Goal: Information Seeking & Learning: Learn about a topic

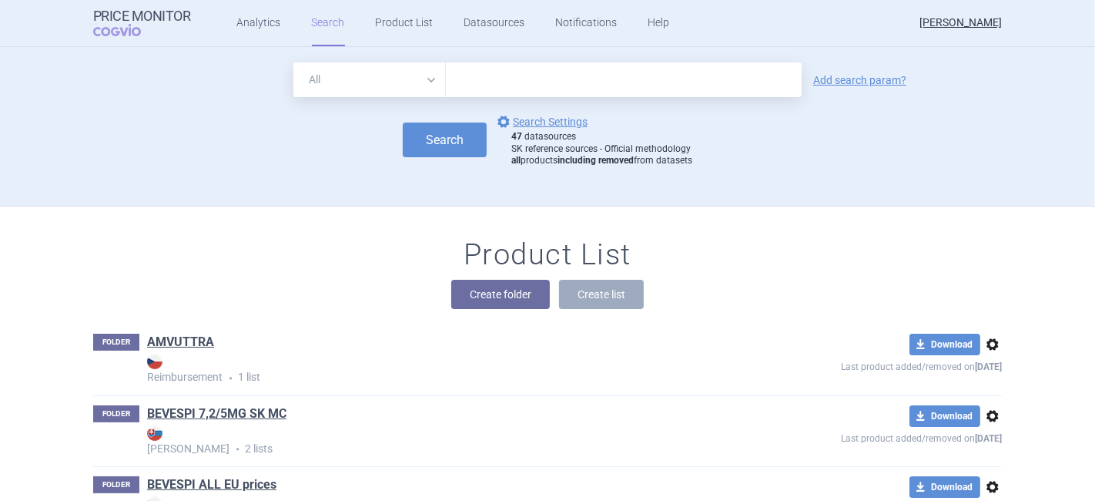
click at [497, 78] on input "text" at bounding box center [624, 79] width 356 height 35
type input "saphnelo"
click at [438, 150] on button "Search" at bounding box center [445, 139] width 84 height 35
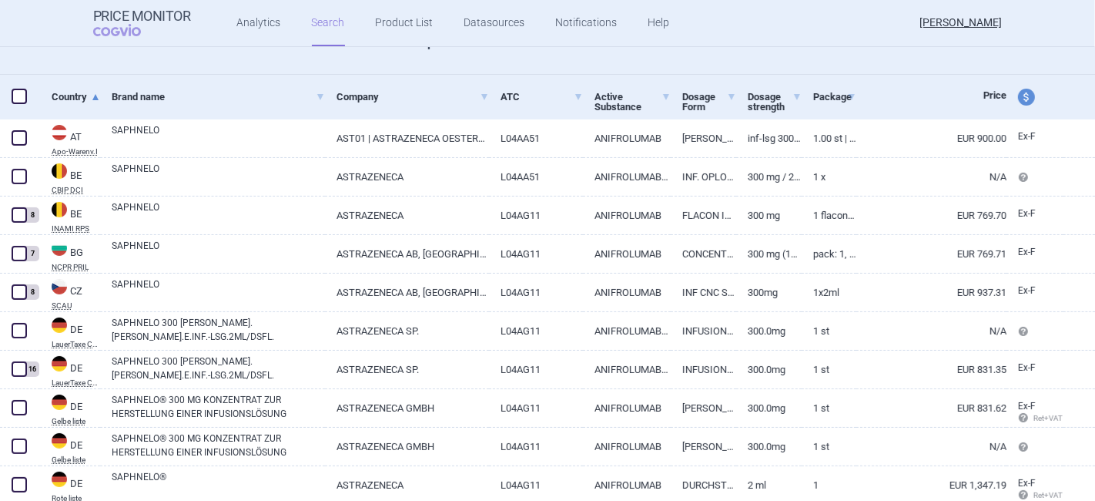
scroll to position [257, 0]
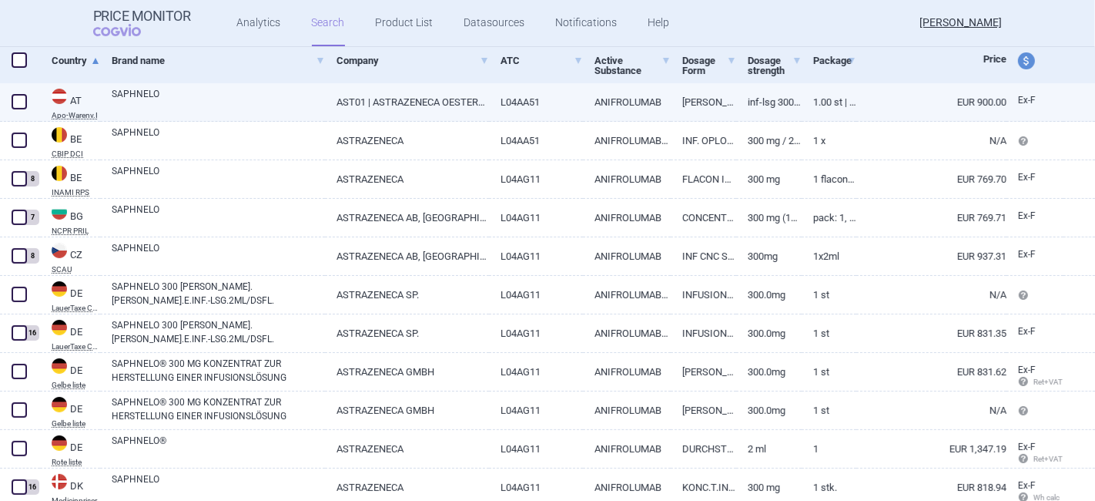
click at [11, 106] on span at bounding box center [19, 101] width 23 height 23
checkbox input "true"
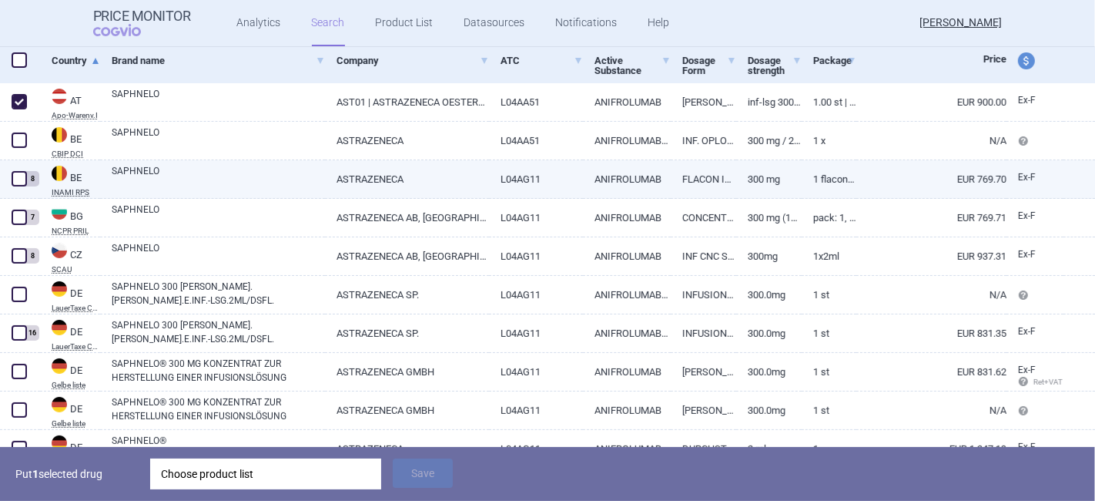
click at [17, 178] on span at bounding box center [19, 178] width 15 height 15
checkbox input "true"
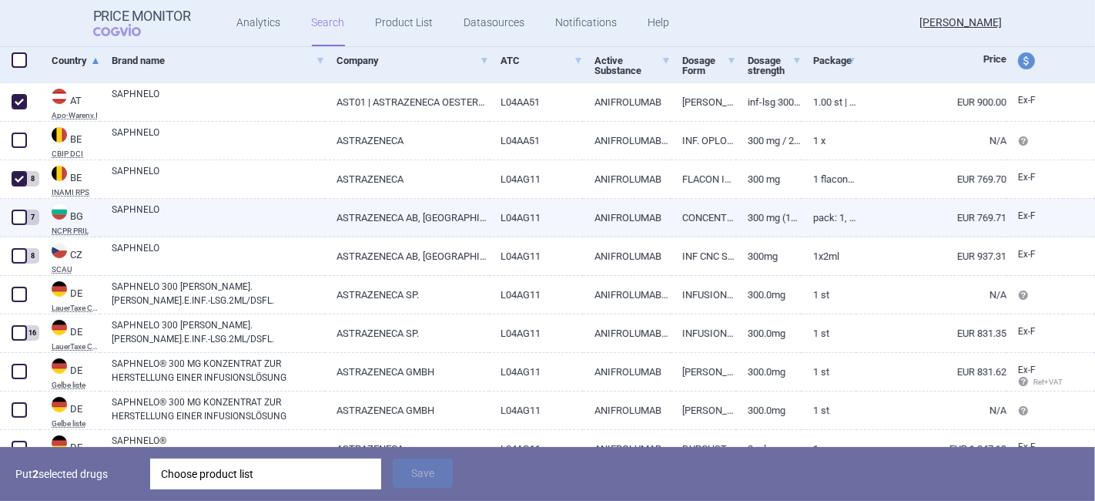
click at [17, 218] on span at bounding box center [19, 217] width 15 height 15
checkbox input "true"
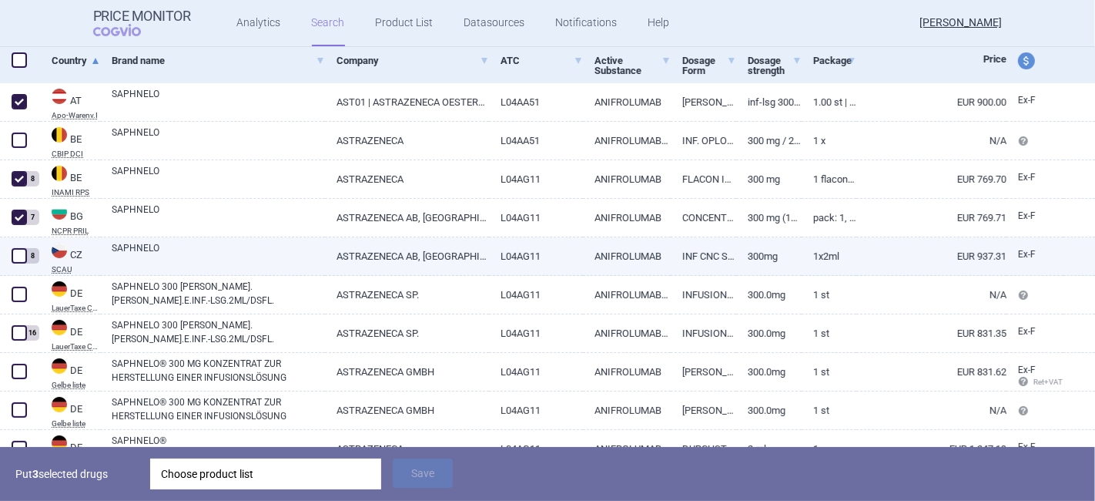
click at [19, 258] on span at bounding box center [19, 255] width 15 height 15
checkbox input "true"
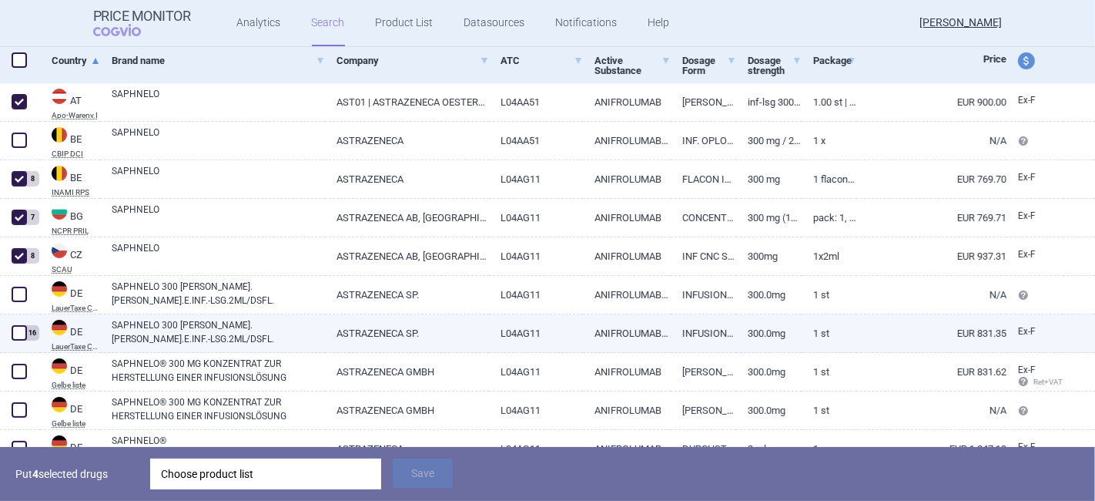
click at [19, 340] on span at bounding box center [19, 332] width 23 height 23
checkbox input "true"
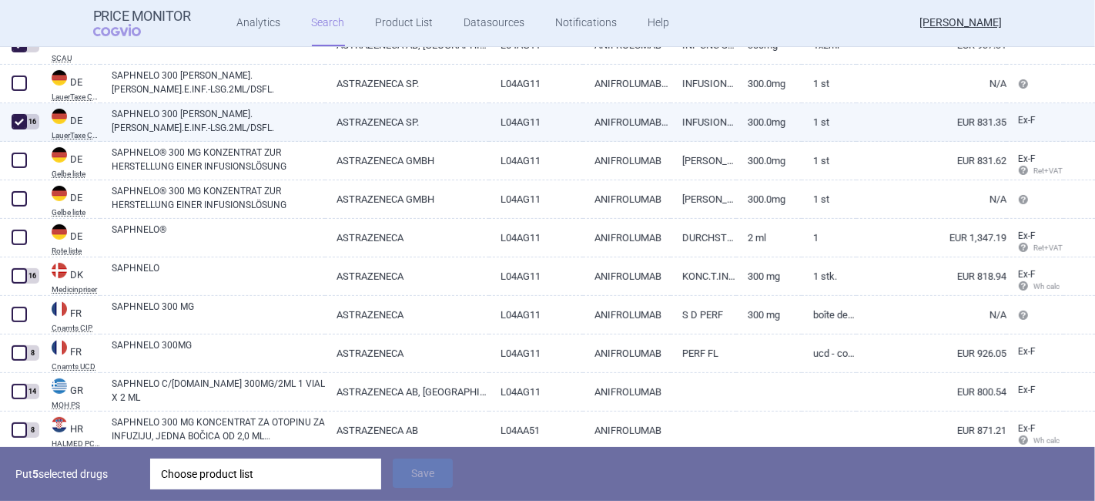
scroll to position [513, 0]
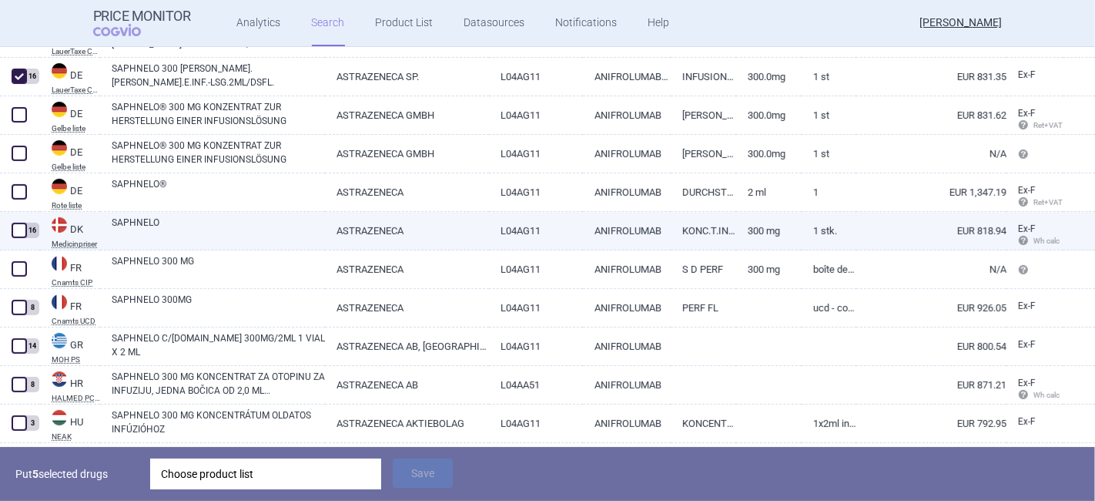
click at [9, 228] on span at bounding box center [19, 230] width 23 height 23
checkbox input "true"
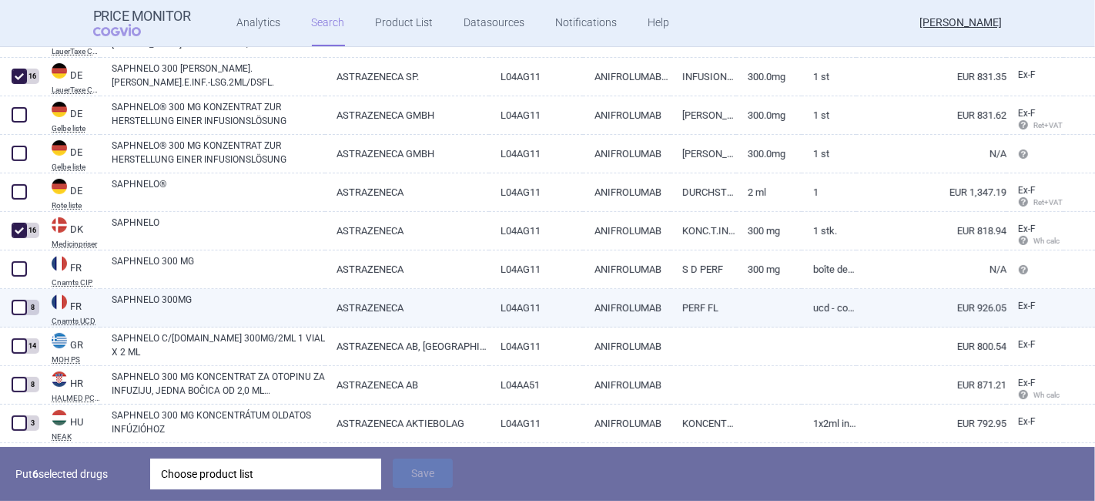
click at [22, 309] on span at bounding box center [19, 307] width 15 height 15
checkbox input "true"
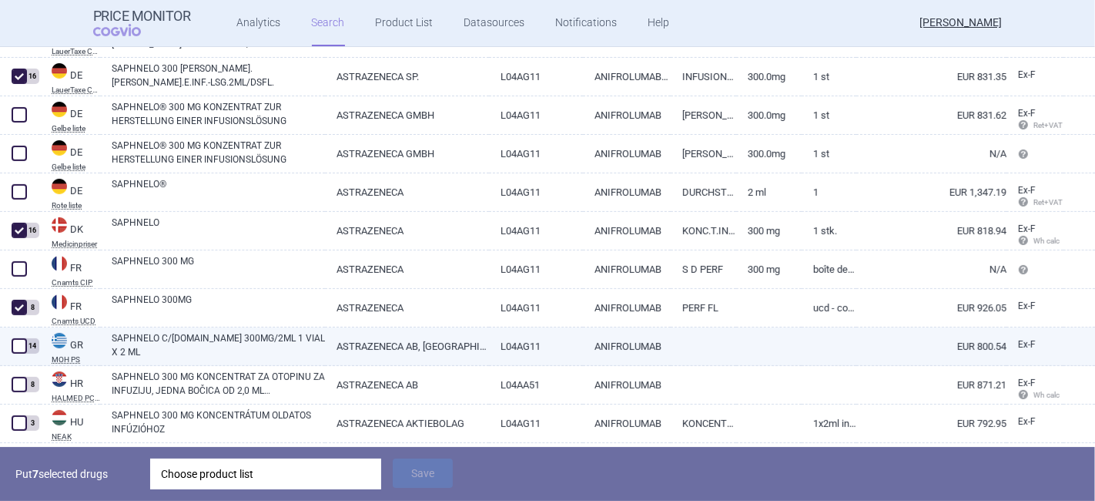
click at [19, 352] on span at bounding box center [19, 345] width 15 height 15
checkbox input "true"
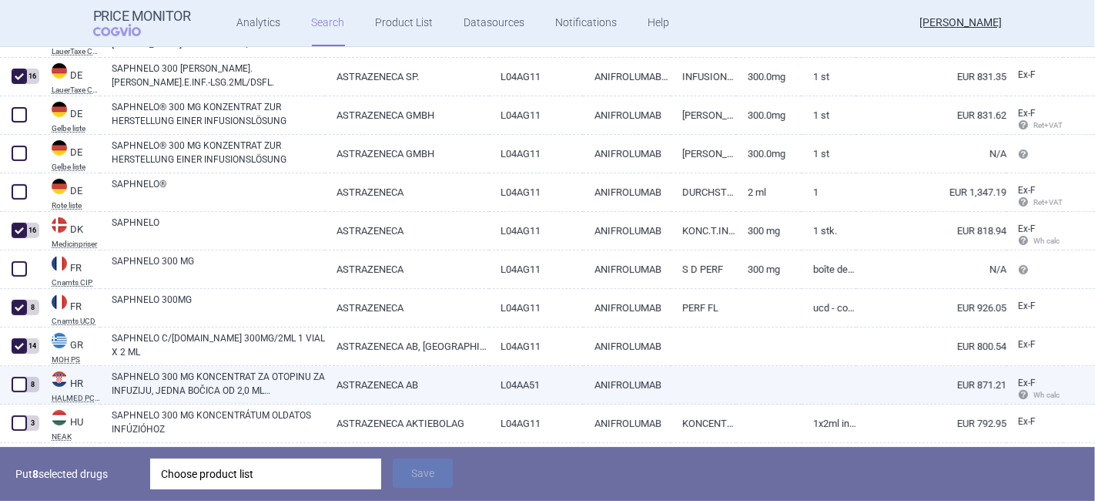
click at [20, 381] on span at bounding box center [19, 384] width 15 height 15
checkbox input "true"
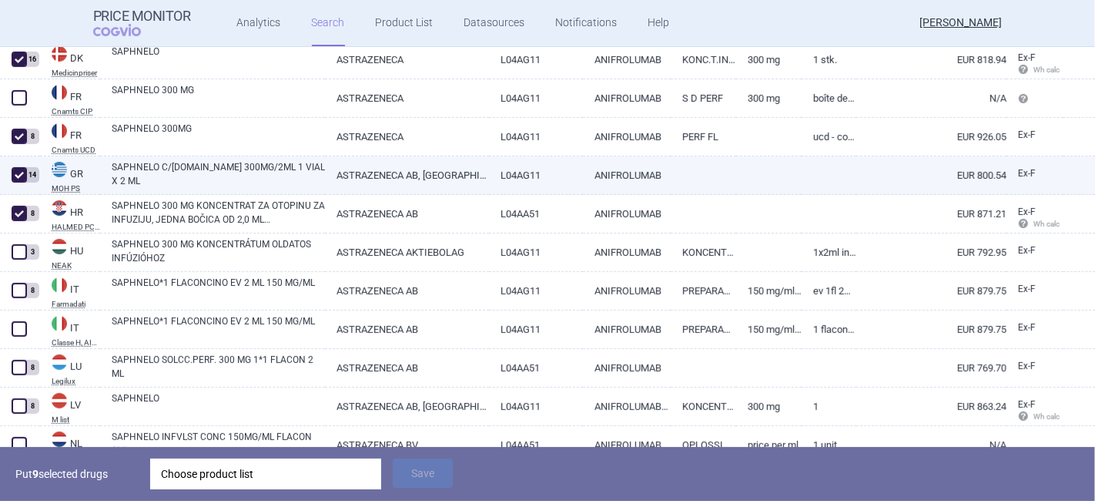
scroll to position [684, 0]
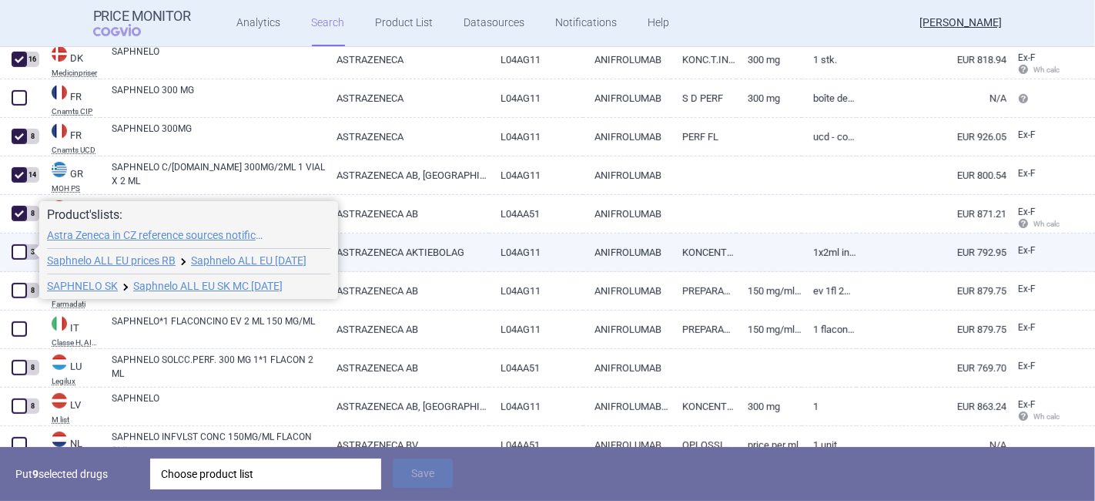
click at [16, 250] on span at bounding box center [19, 251] width 15 height 15
checkbox input "true"
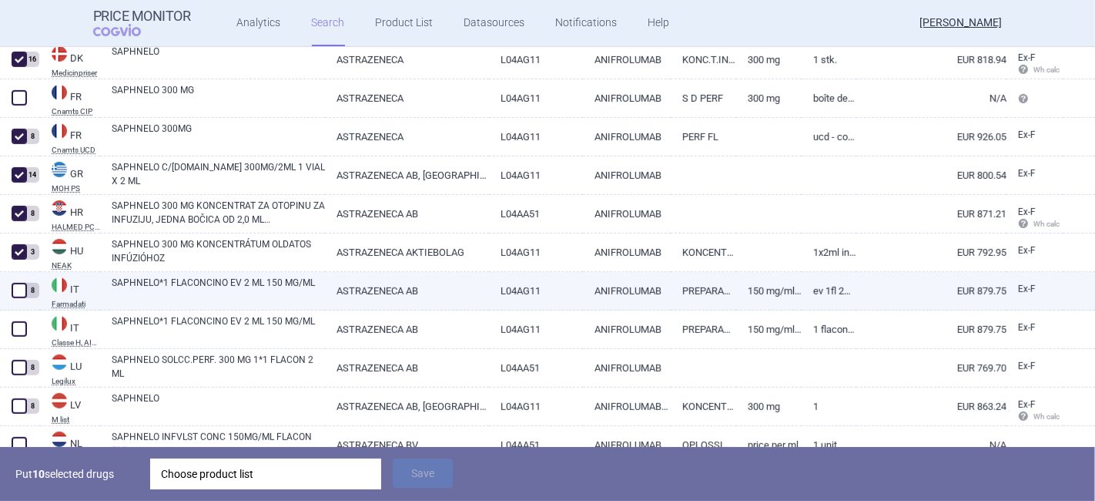
click at [18, 293] on span at bounding box center [19, 290] width 15 height 15
checkbox input "true"
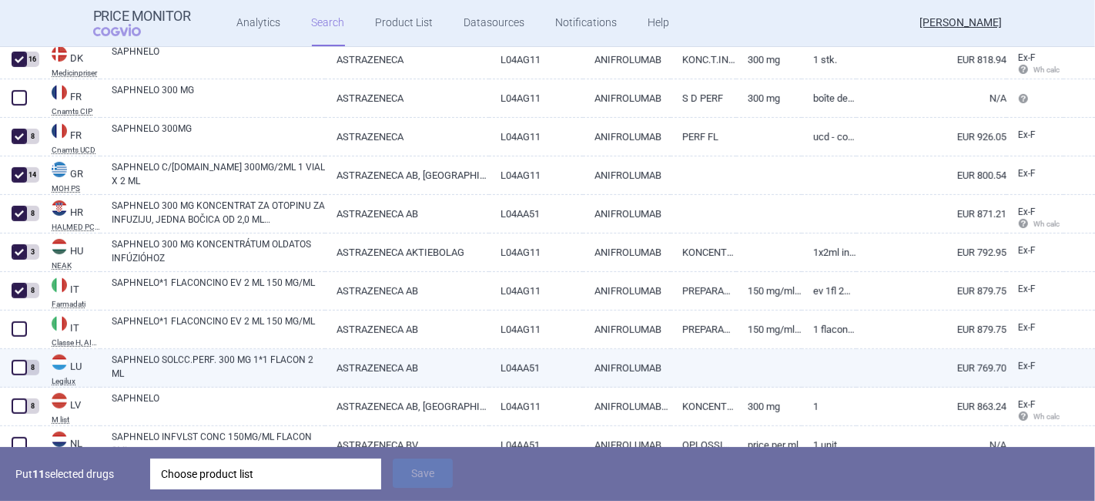
click at [12, 364] on span at bounding box center [19, 367] width 15 height 15
checkbox input "true"
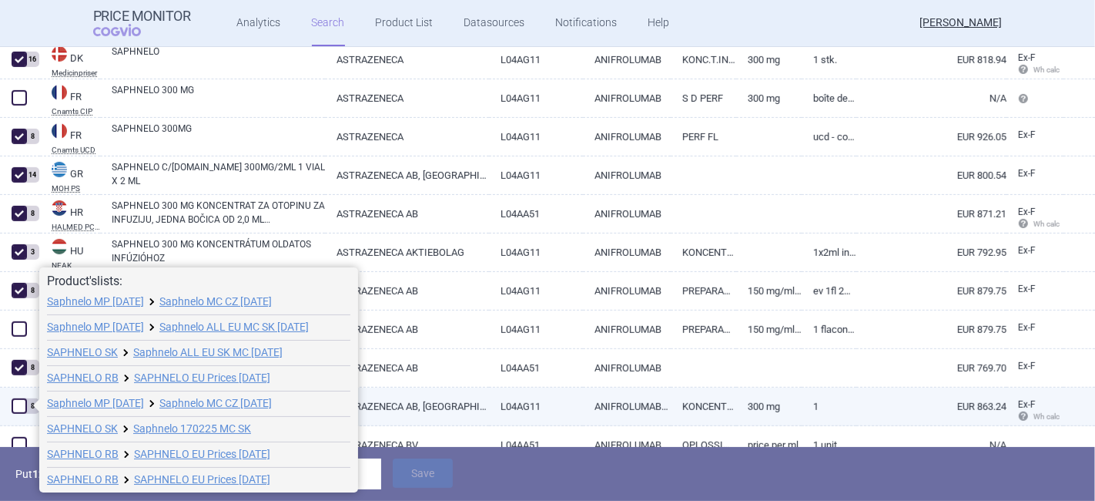
click at [18, 404] on span at bounding box center [19, 405] width 15 height 15
checkbox input "true"
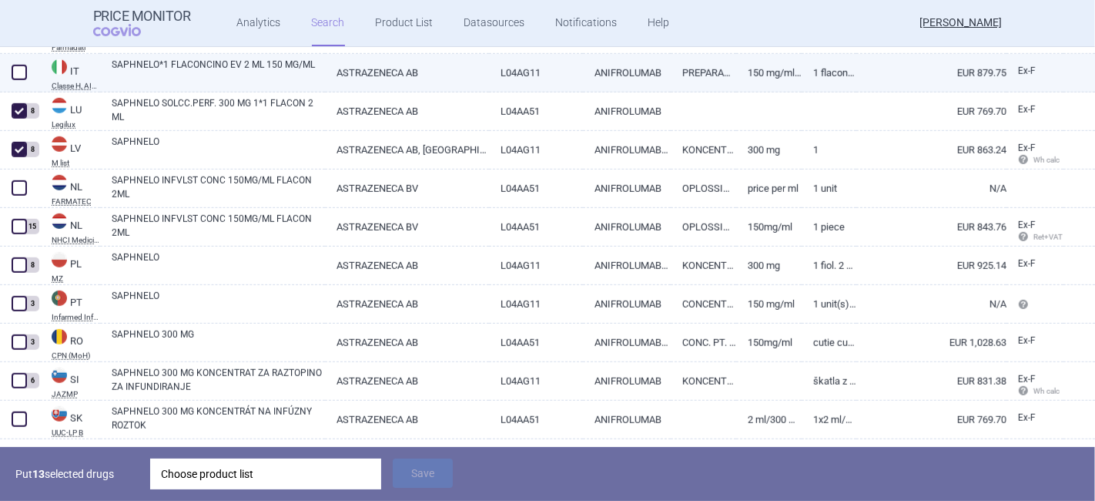
scroll to position [941, 0]
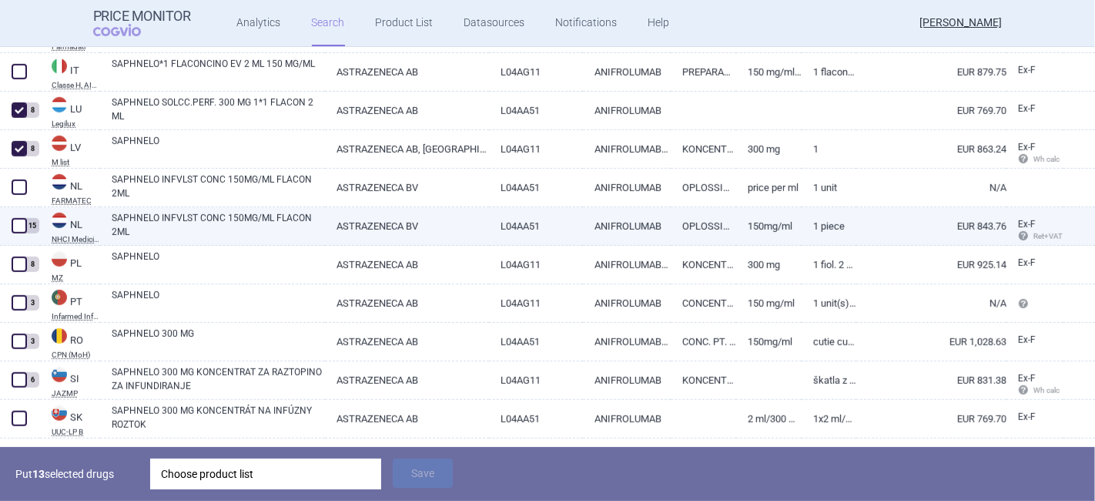
click at [19, 222] on span at bounding box center [19, 225] width 15 height 15
checkbox input "true"
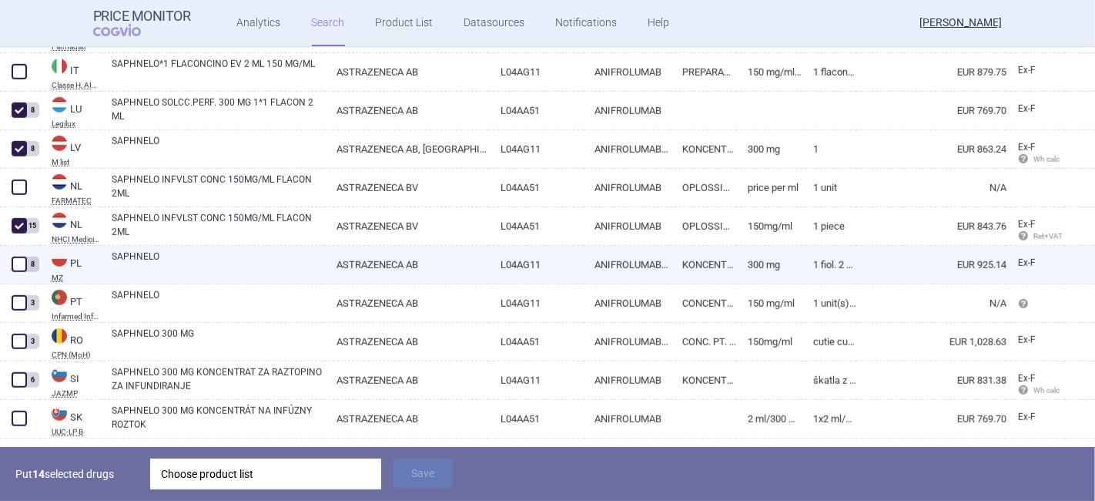
click at [19, 260] on span at bounding box center [19, 264] width 15 height 15
checkbox input "true"
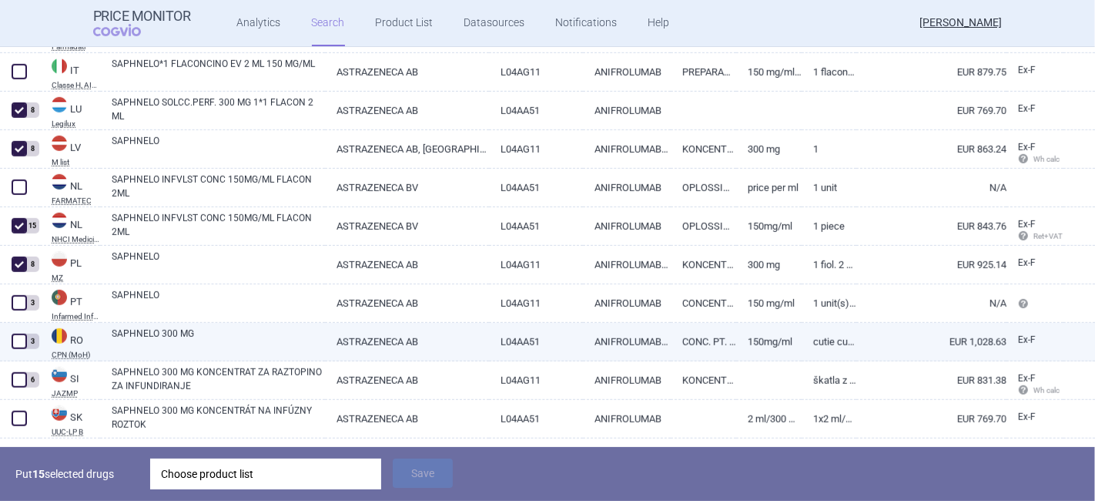
click at [20, 344] on span at bounding box center [19, 341] width 15 height 15
checkbox input "true"
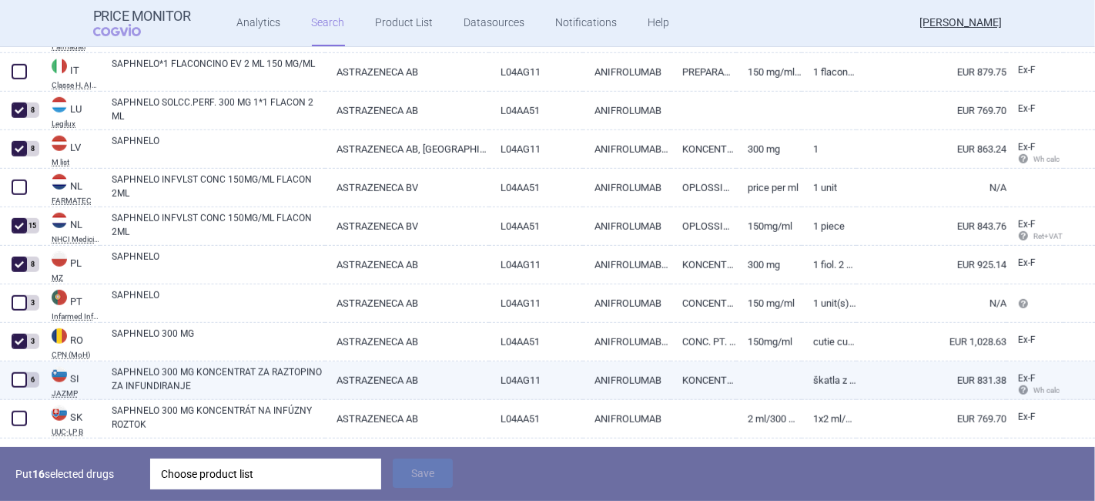
click at [17, 380] on span at bounding box center [19, 379] width 15 height 15
checkbox input "true"
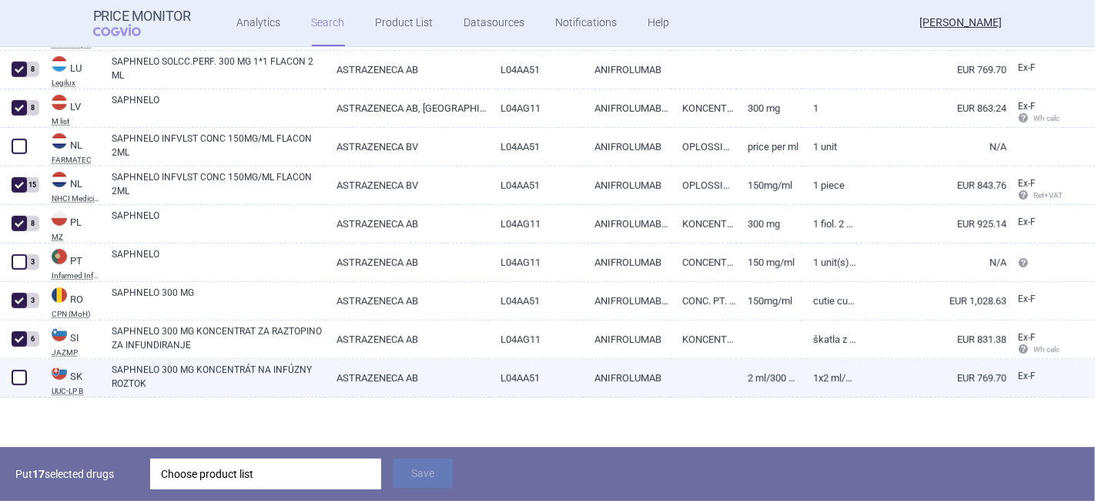
click at [25, 376] on span at bounding box center [19, 377] width 15 height 15
checkbox input "true"
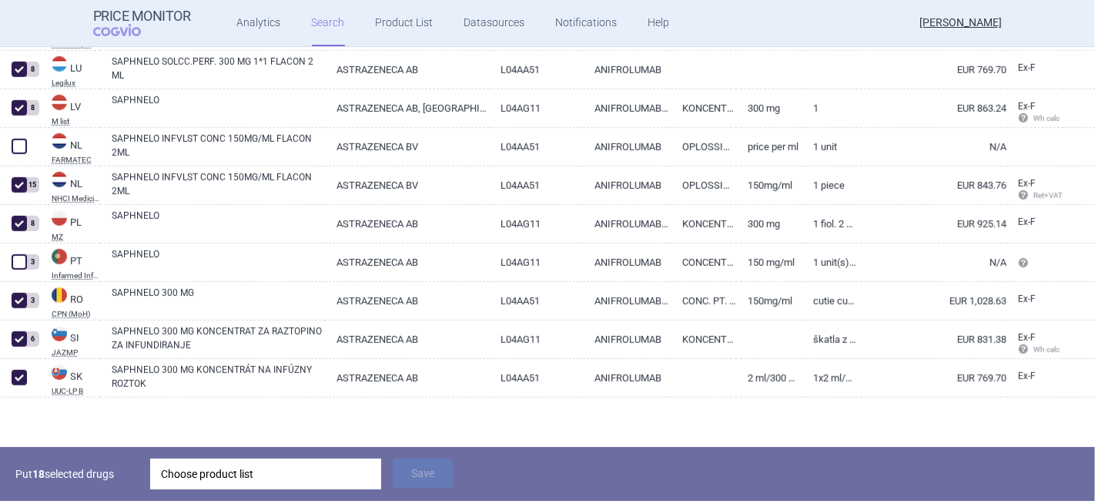
click at [185, 476] on div "Choose product list" at bounding box center [266, 473] width 210 height 31
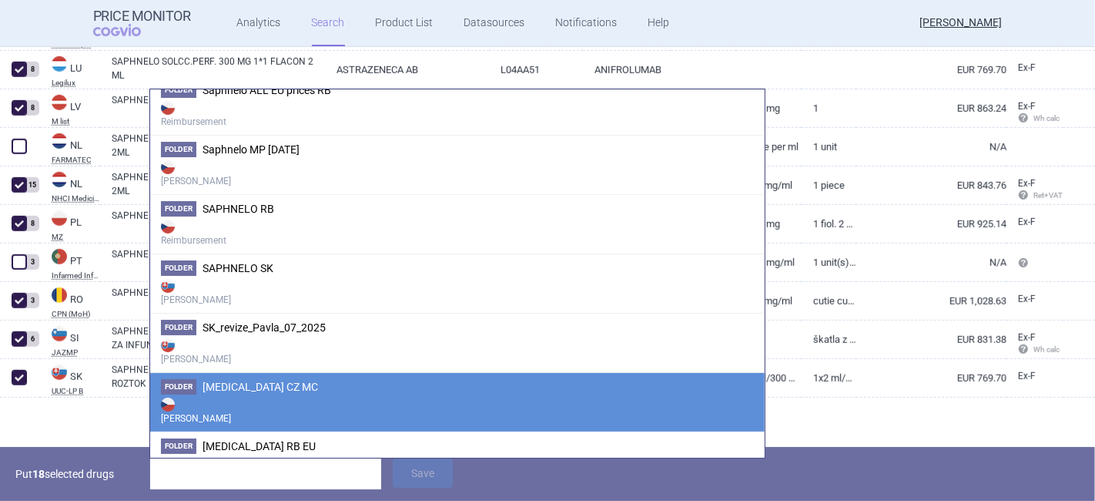
scroll to position [3852, 0]
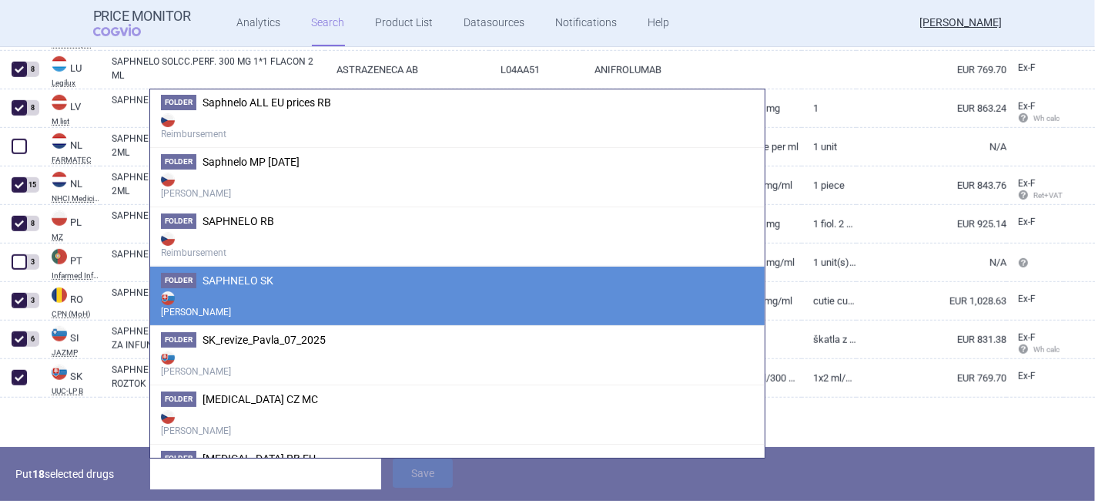
click at [268, 288] on strong "[PERSON_NAME]" at bounding box center [457, 303] width 593 height 31
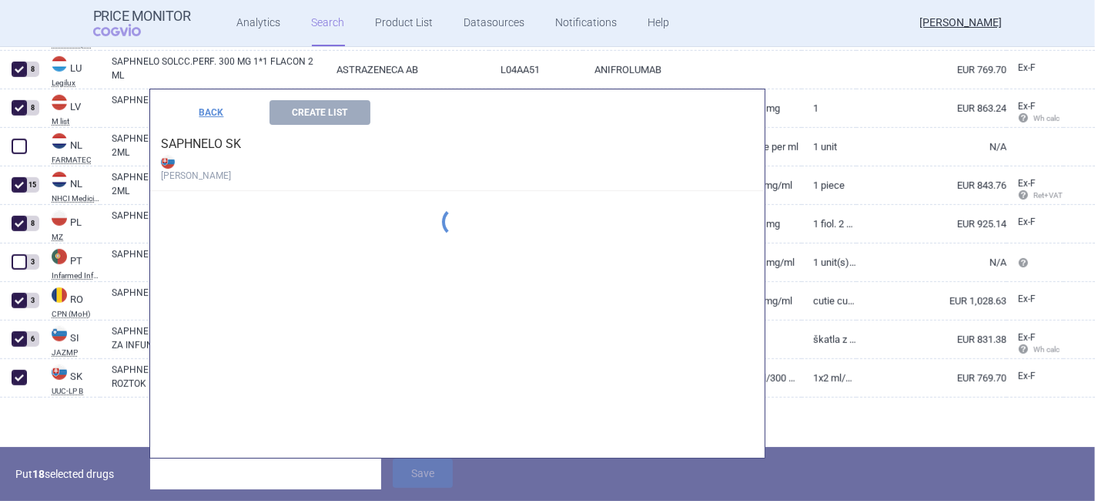
scroll to position [3704, 0]
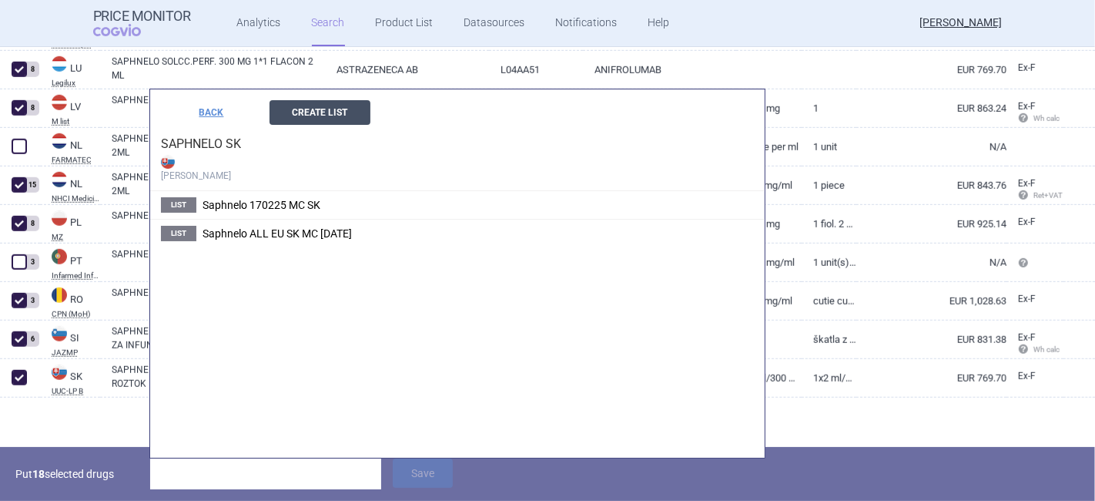
click at [306, 112] on button "Create List" at bounding box center [320, 112] width 101 height 25
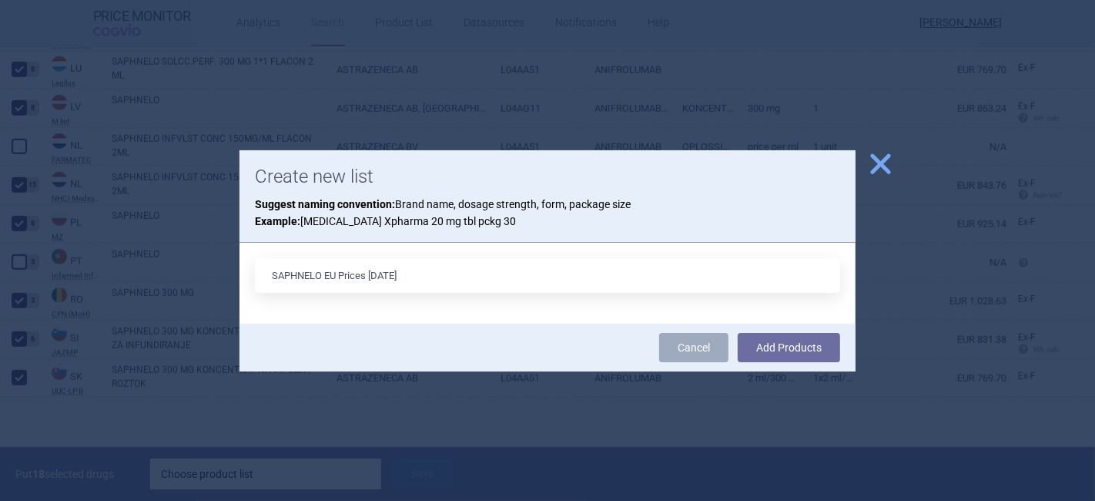
drag, startPoint x: 387, startPoint y: 274, endPoint x: 374, endPoint y: 270, distance: 13.9
click at [374, 270] on input "SAPHNELO EU Prices [DATE]" at bounding box center [547, 275] width 585 height 35
click at [424, 273] on input "SAPHNELO EU Prices [DATE]" at bounding box center [547, 275] width 585 height 35
type input "SAPHNELO EU Prices [DATE]"
click at [812, 344] on button "Add Products" at bounding box center [789, 347] width 102 height 29
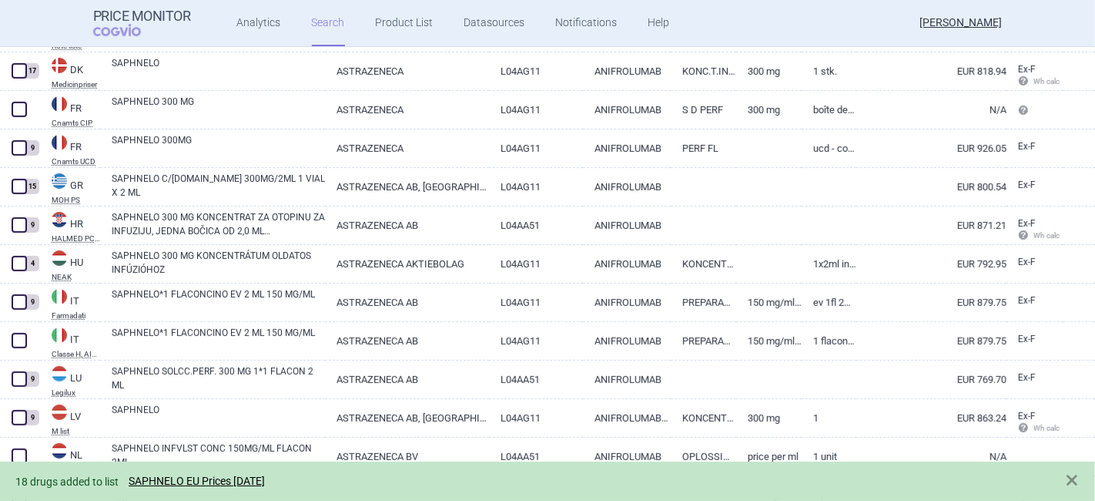
scroll to position [672, 0]
click at [265, 476] on link "SAPHNELO EU Prices [DATE]" at bounding box center [197, 481] width 136 height 13
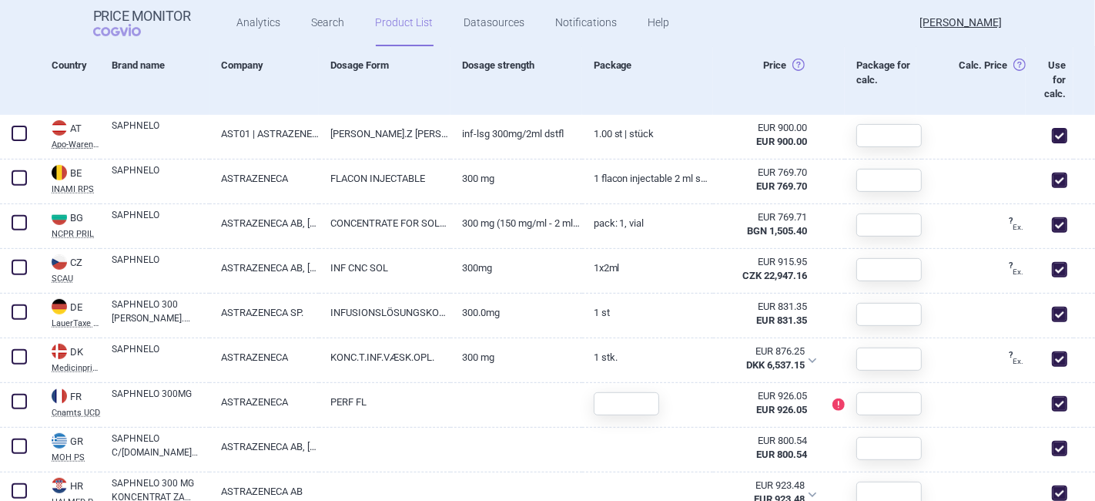
scroll to position [599, 0]
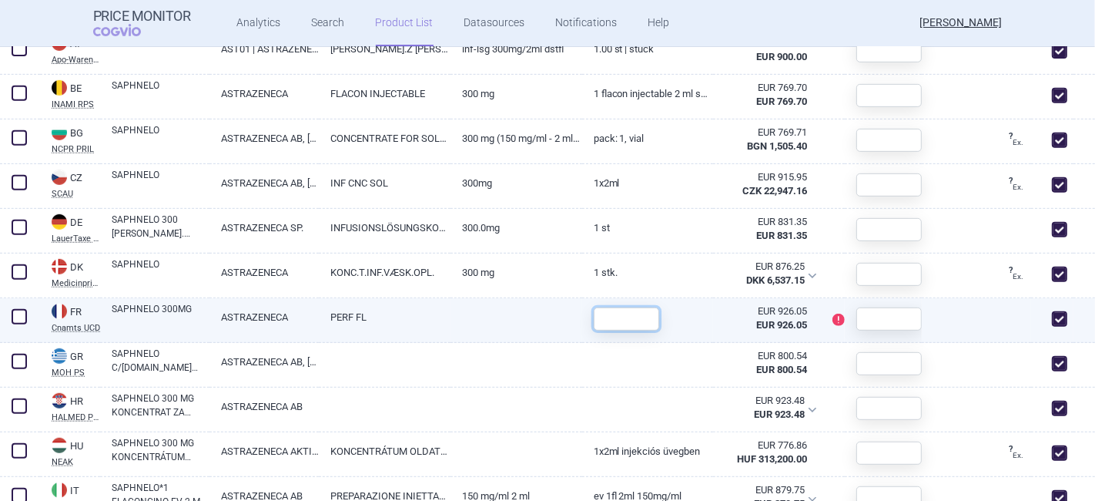
click at [610, 317] on input "text" at bounding box center [626, 318] width 65 height 23
type input "1"
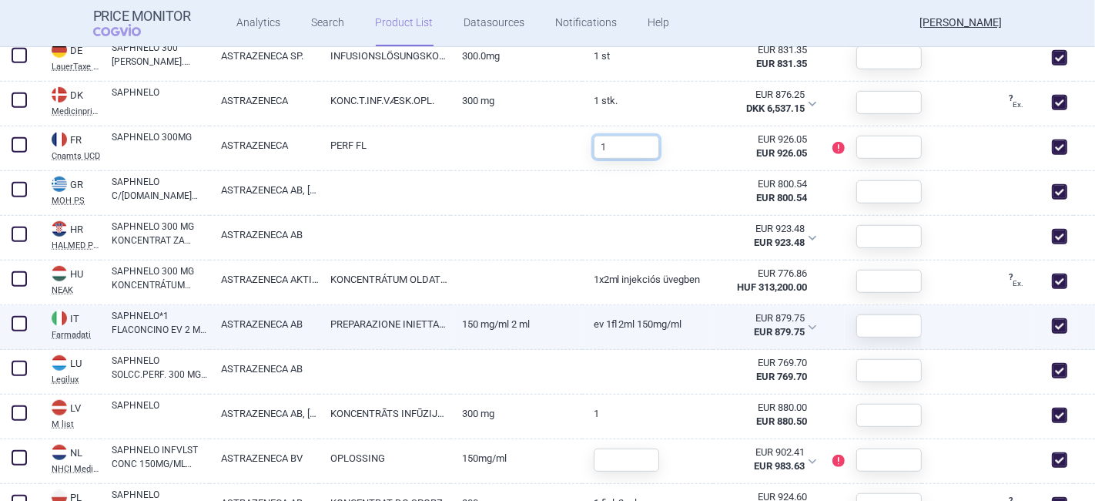
scroll to position [941, 0]
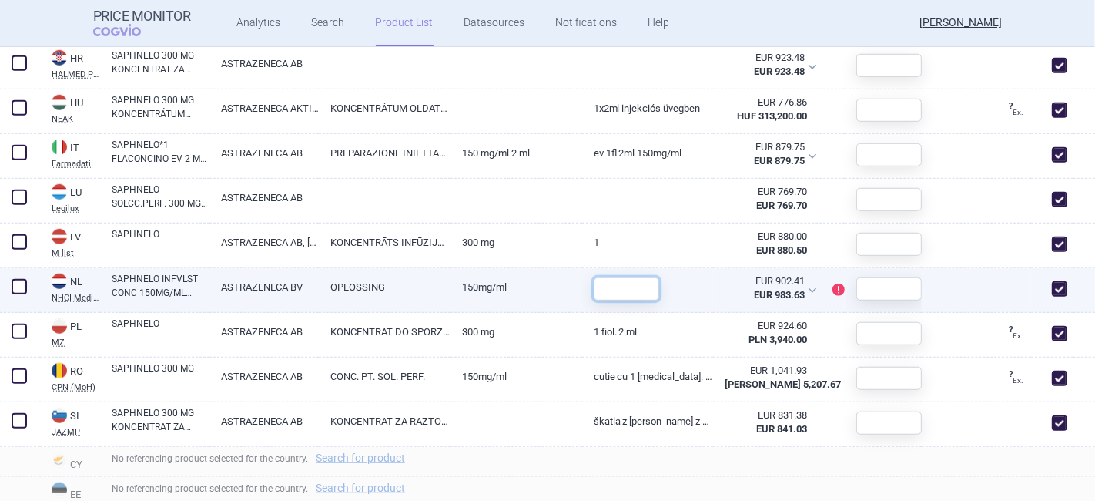
click at [619, 289] on input "text" at bounding box center [626, 288] width 65 height 23
type input "1"
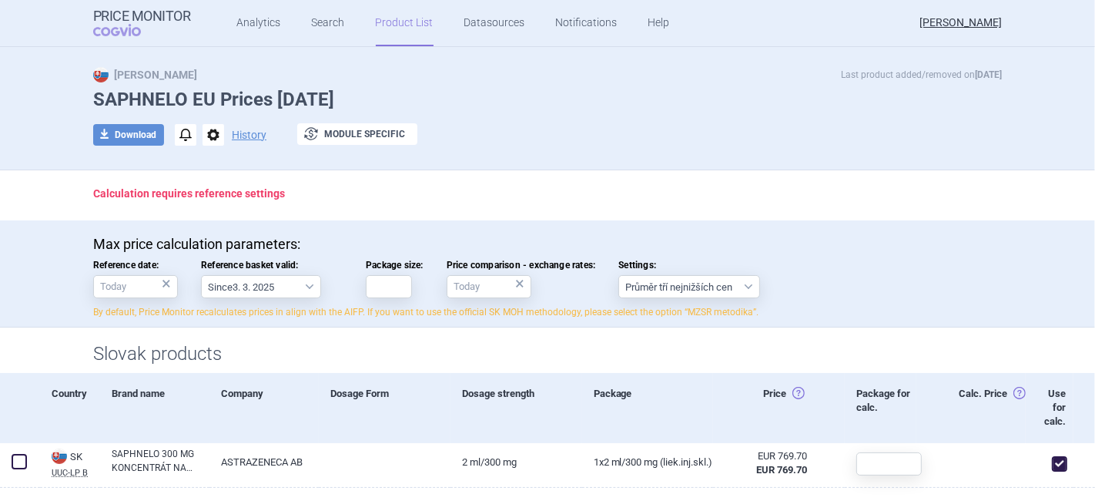
scroll to position [0, 0]
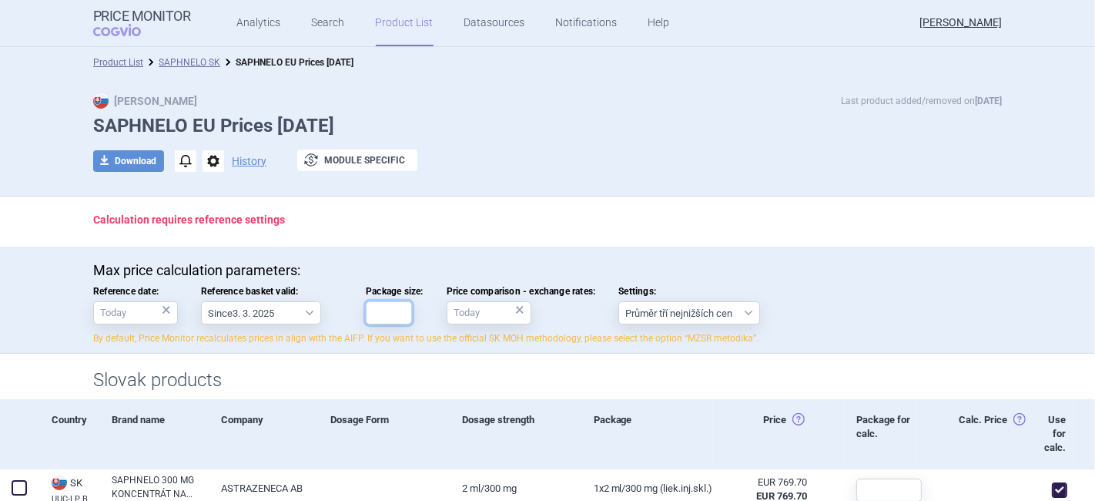
click at [387, 313] on input "Package size:" at bounding box center [389, 312] width 46 height 23
type input "1"
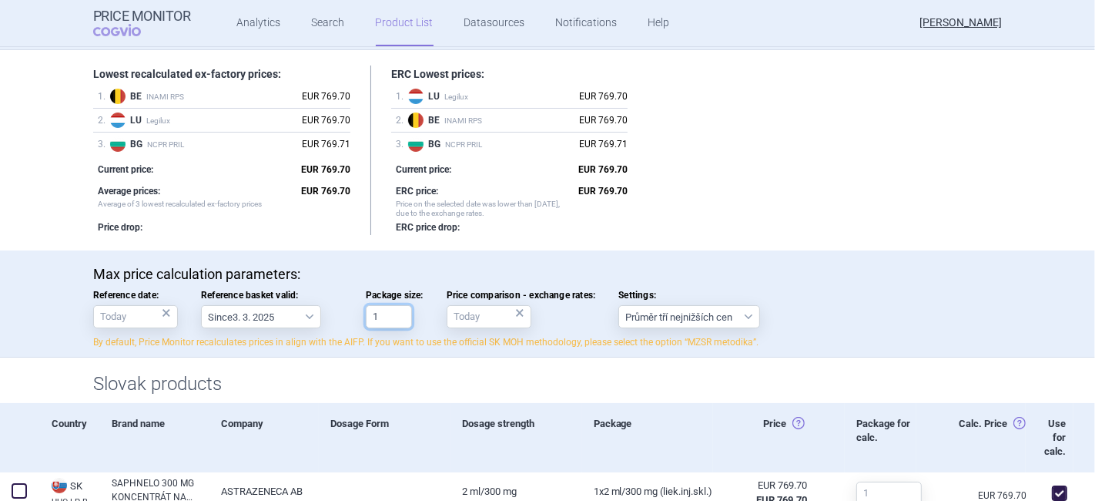
scroll to position [171, 0]
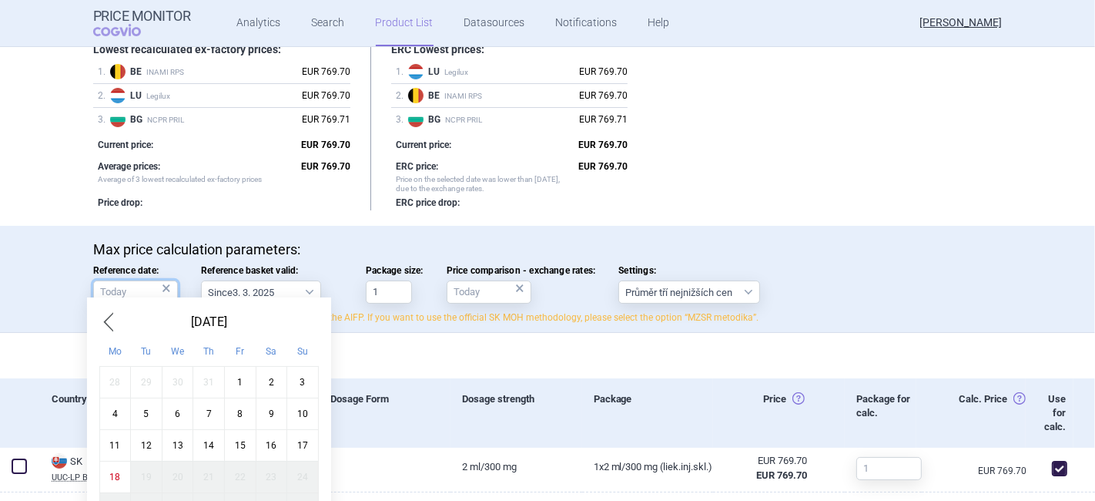
click at [129, 301] on body "Price Monitor COGVIO Analytics Search Product List Datasources Notifications He…" at bounding box center [547, 250] width 1095 height 501
click at [243, 381] on div "1" at bounding box center [240, 382] width 32 height 32
type input "1. 8. 2025"
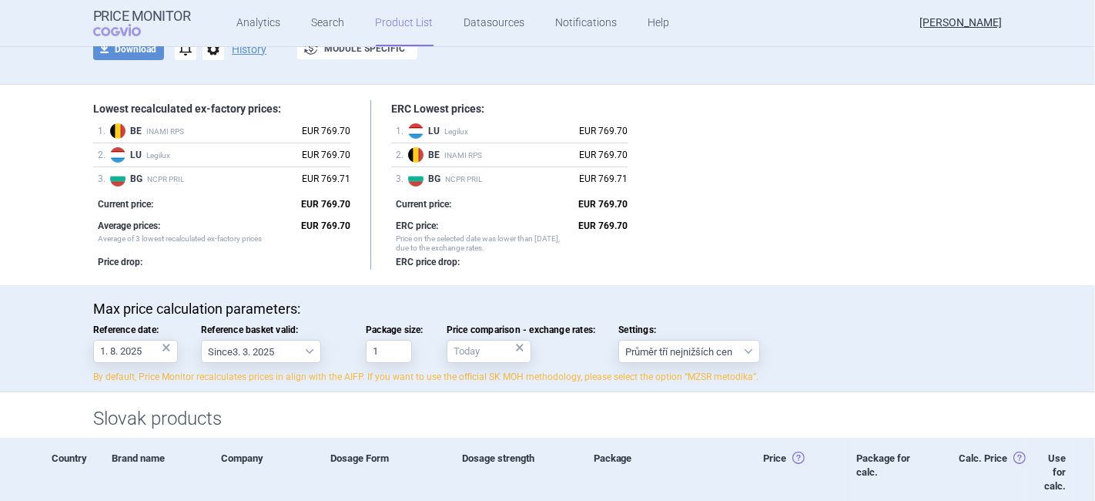
scroll to position [86, 0]
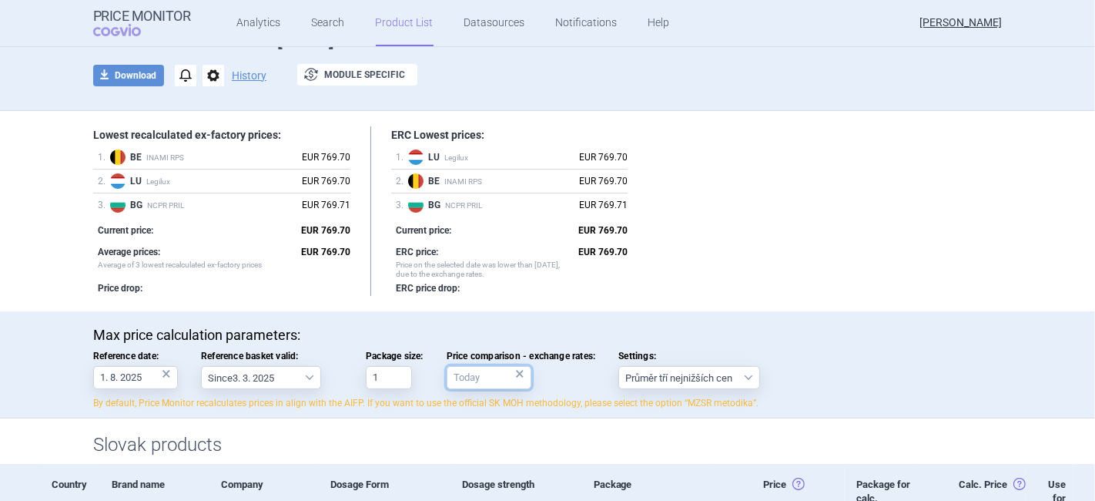
click at [458, 381] on input "Price comparison - exchange rates: ×" at bounding box center [489, 377] width 85 height 23
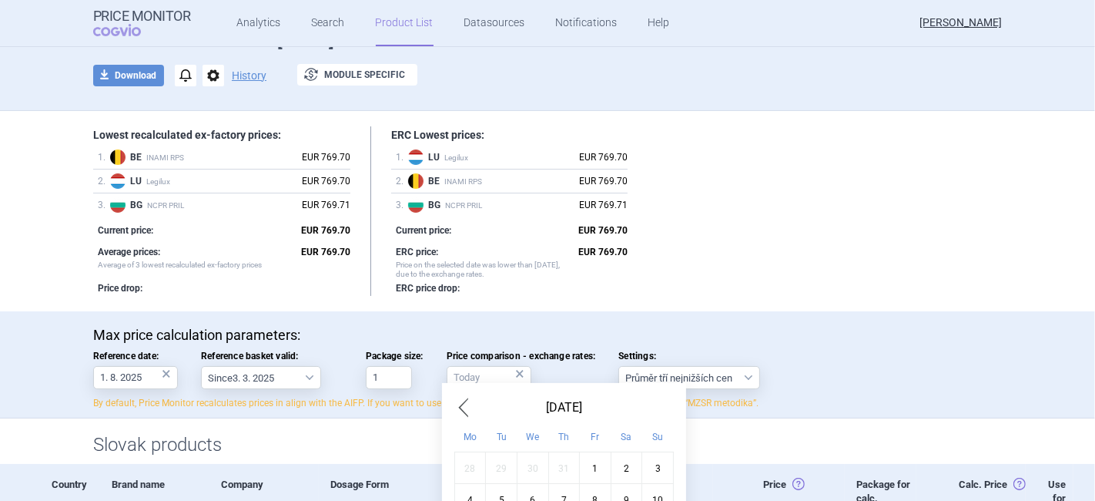
click at [466, 399] on span "Previous Month" at bounding box center [464, 407] width 18 height 25
click at [504, 465] on div "1" at bounding box center [502, 467] width 32 height 32
type input "1. 7. 2025"
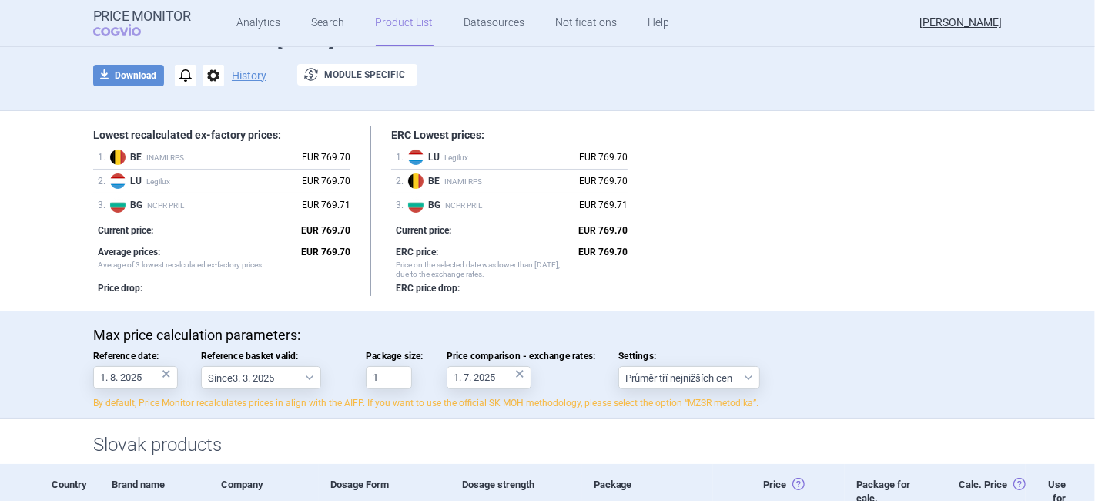
click at [515, 376] on div "×" at bounding box center [519, 373] width 9 height 17
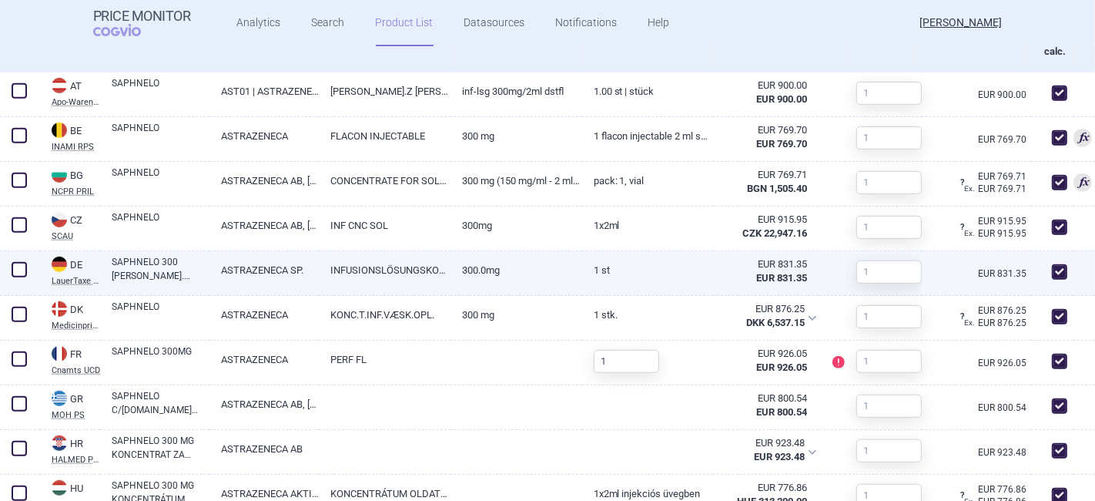
scroll to position [684, 0]
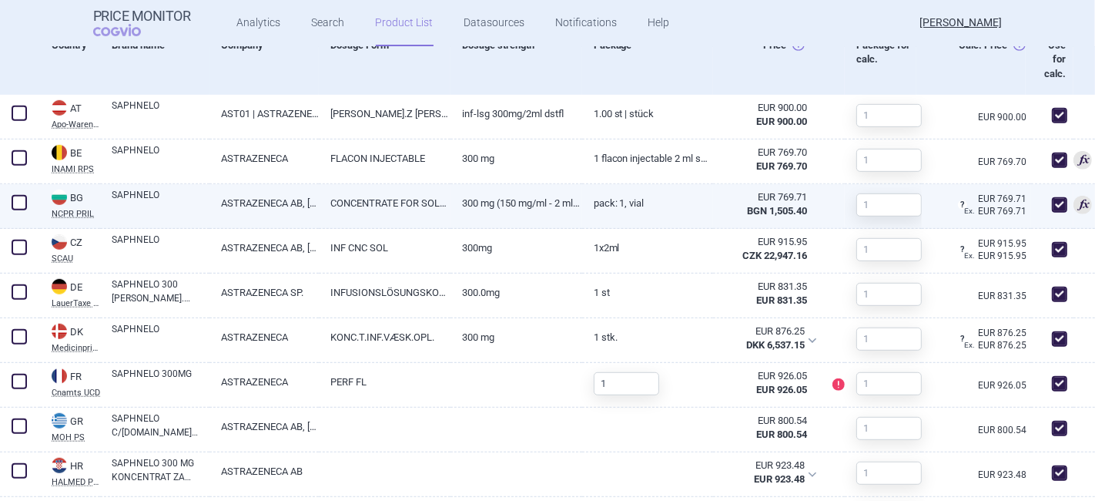
click at [713, 203] on div "EUR 769.71 BGN 1,505.40" at bounding box center [769, 204] width 113 height 40
click at [411, 202] on link "CONCENTRATE FOR SOLUTION FOR INFUSION" at bounding box center [385, 203] width 132 height 38
select select "EUR"
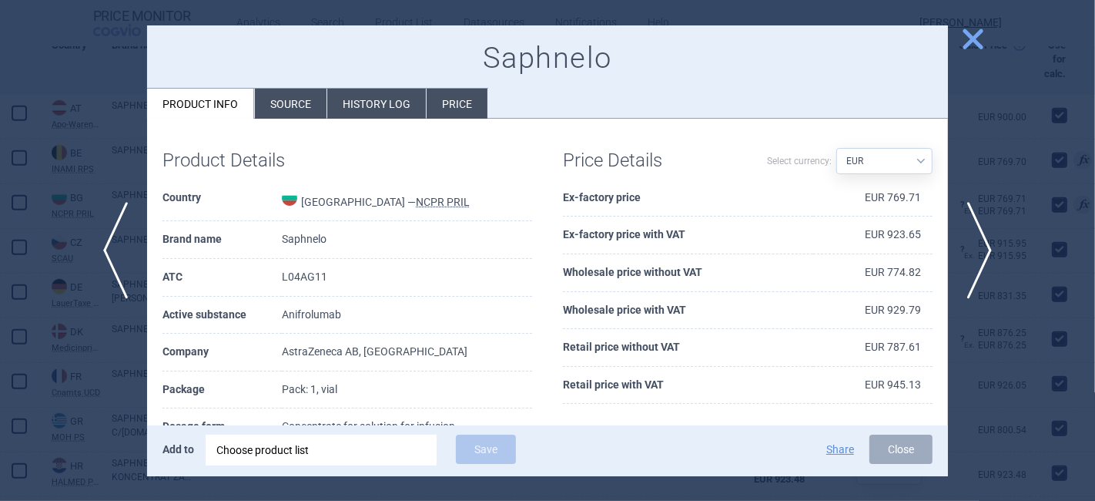
click at [847, 163] on select "Source AED AUD BGN BHD [PERSON_NAME] BRL CAD CHF CNY COP CZK DKK DZD EUR GBP HU…" at bounding box center [885, 161] width 96 height 26
select select
click at [837, 148] on select "Source AED AUD BGN BHD [PERSON_NAME] BRL CAD CHF CNY COP CZK DKK DZD EUR GBP HU…" at bounding box center [885, 161] width 96 height 26
click at [978, 31] on span "close" at bounding box center [973, 38] width 27 height 27
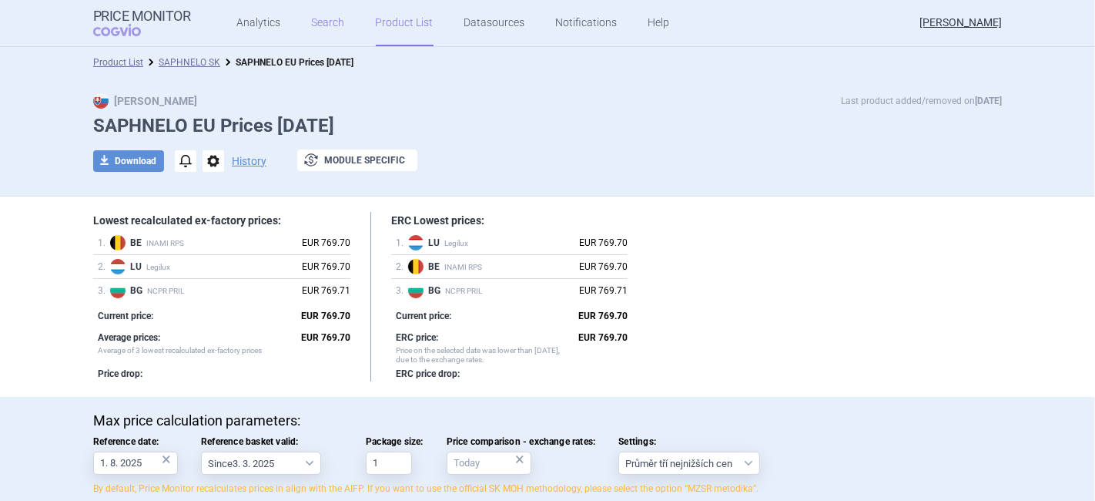
click at [324, 21] on link "Search" at bounding box center [328, 23] width 33 height 46
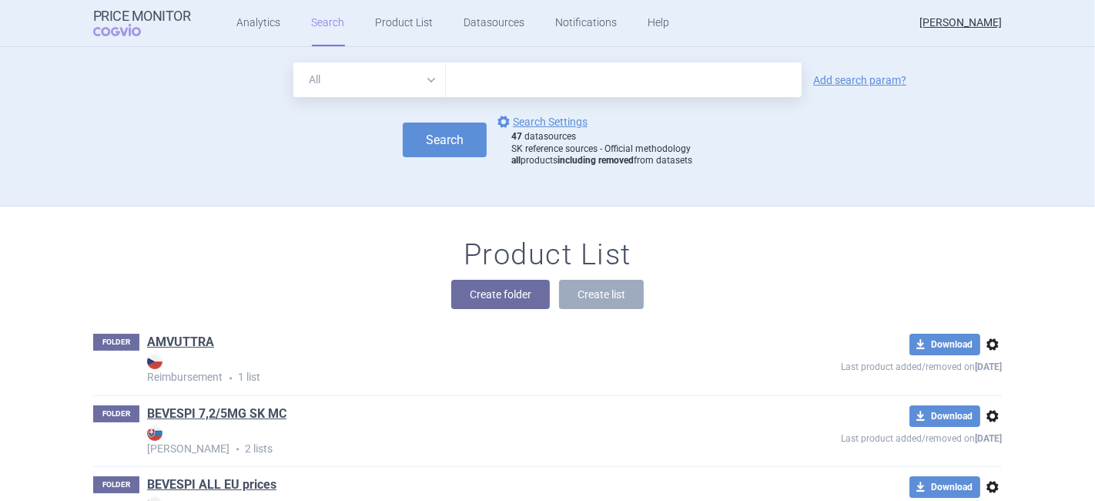
click at [499, 69] on input "text" at bounding box center [624, 79] width 356 height 35
type input "[MEDICAL_DATA]"
click at [431, 149] on button "Search" at bounding box center [445, 139] width 84 height 35
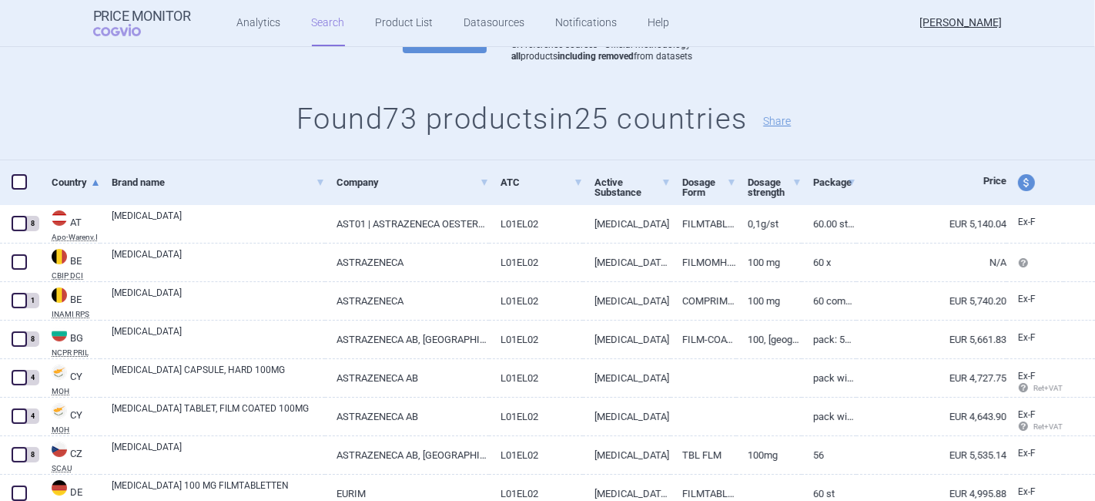
scroll to position [257, 0]
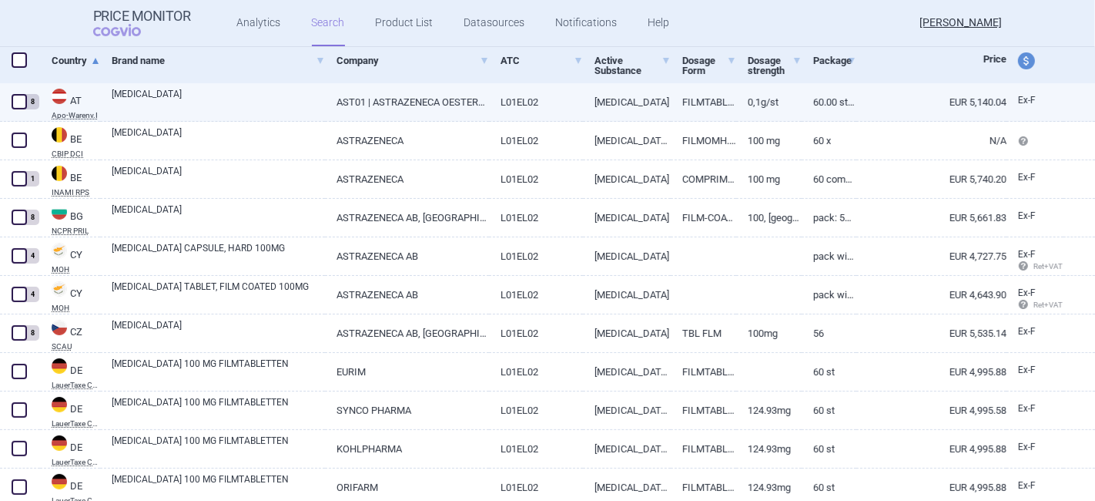
click at [24, 101] on span at bounding box center [19, 101] width 15 height 15
checkbox input "true"
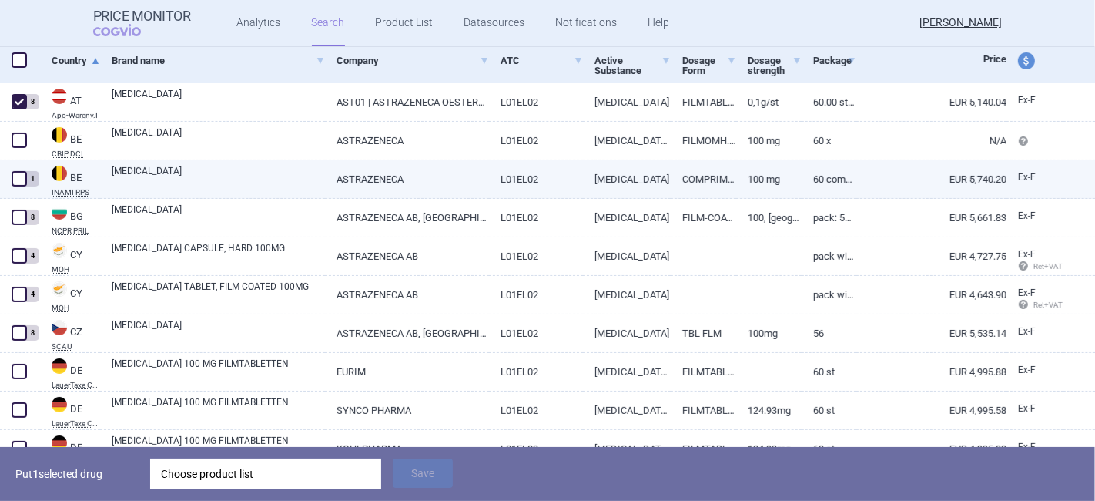
click at [24, 179] on span at bounding box center [19, 178] width 15 height 15
checkbox input "true"
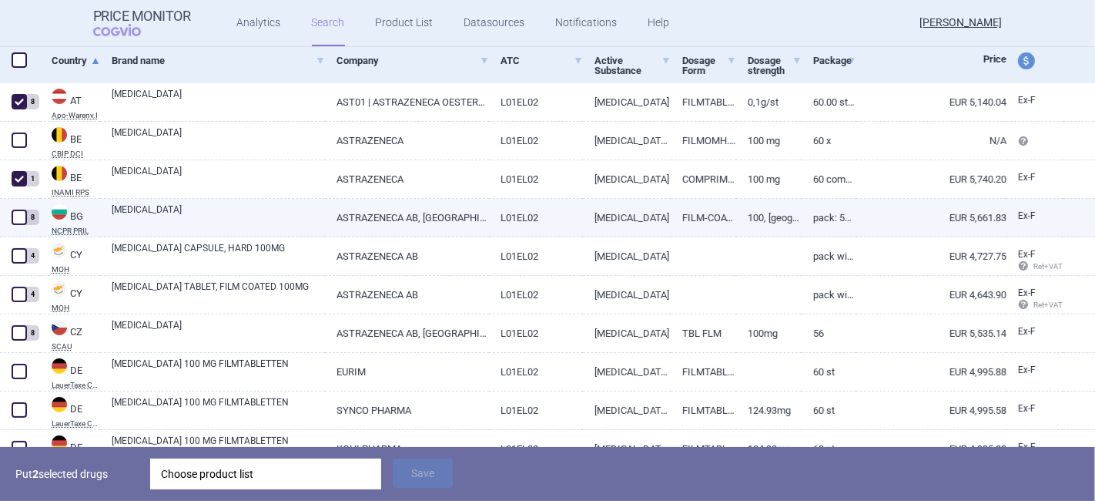
click at [19, 217] on span at bounding box center [19, 217] width 15 height 15
checkbox input "true"
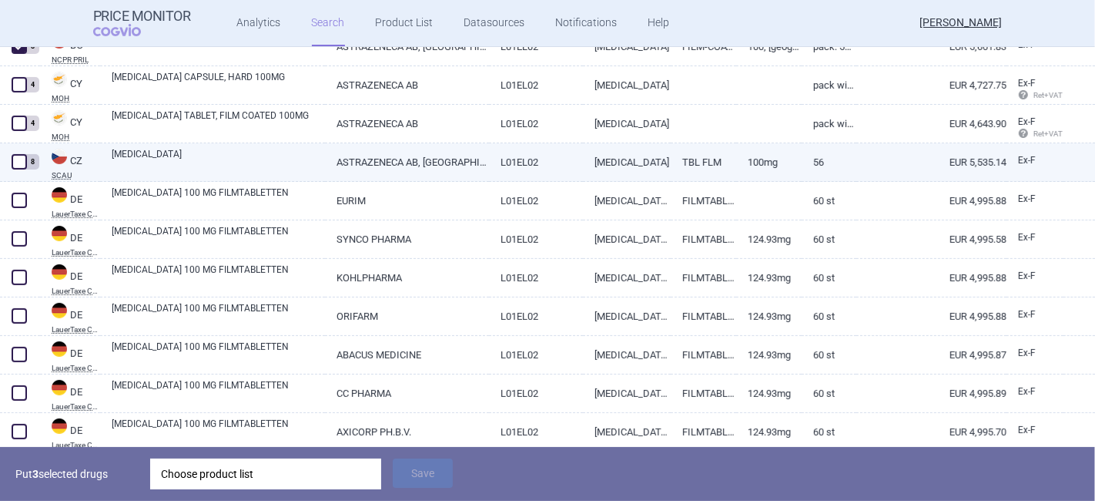
scroll to position [599, 0]
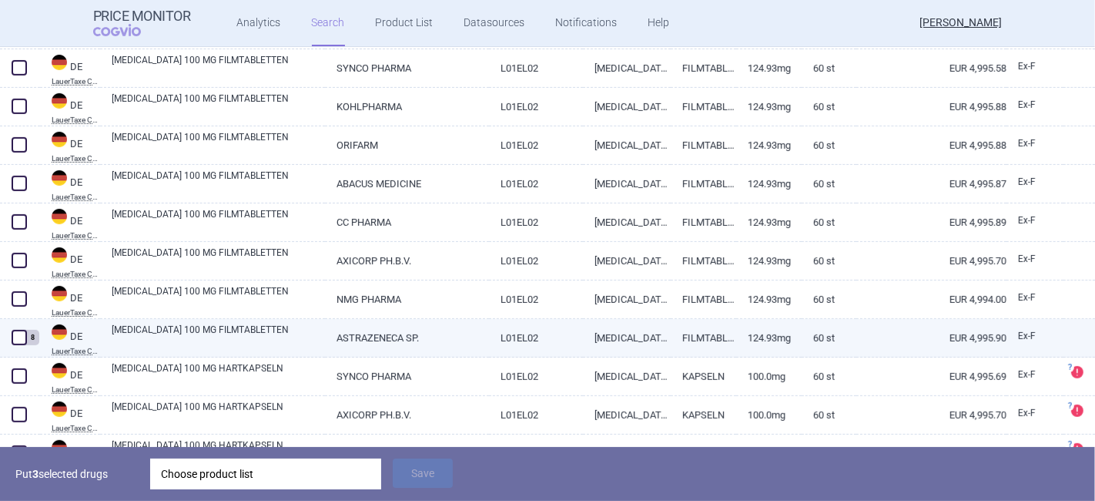
click at [18, 345] on span at bounding box center [19, 337] width 23 height 23
checkbox input "true"
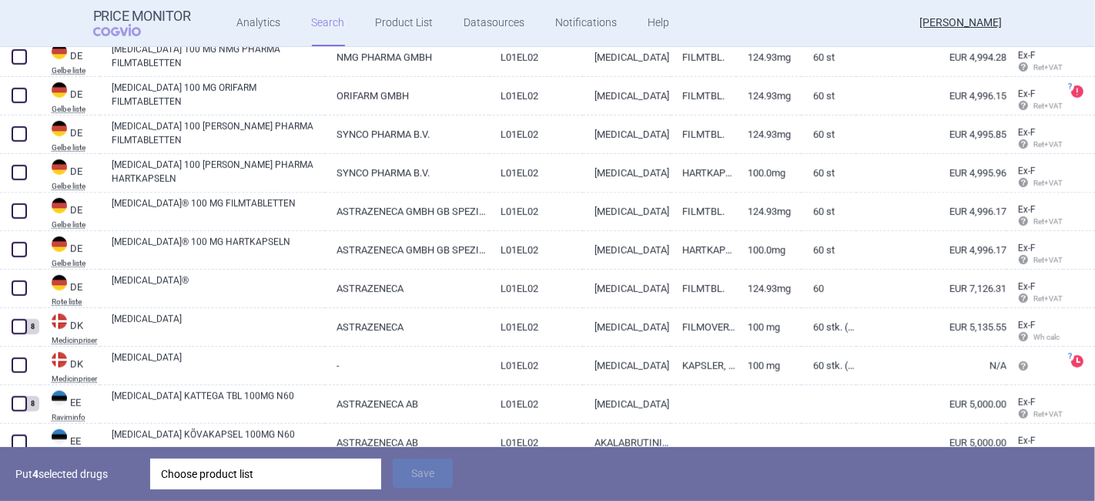
scroll to position [1283, 0]
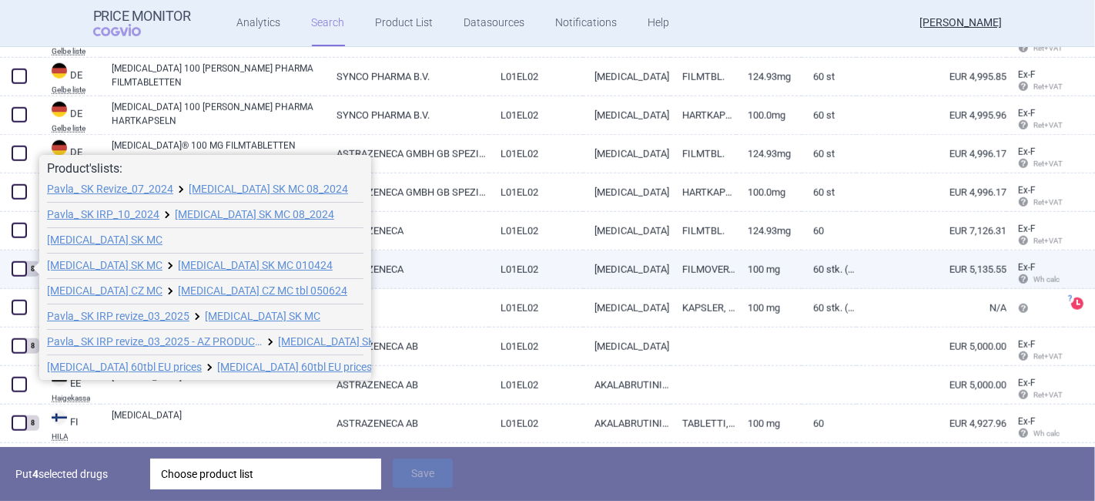
click at [20, 266] on span at bounding box center [19, 268] width 15 height 15
checkbox input "true"
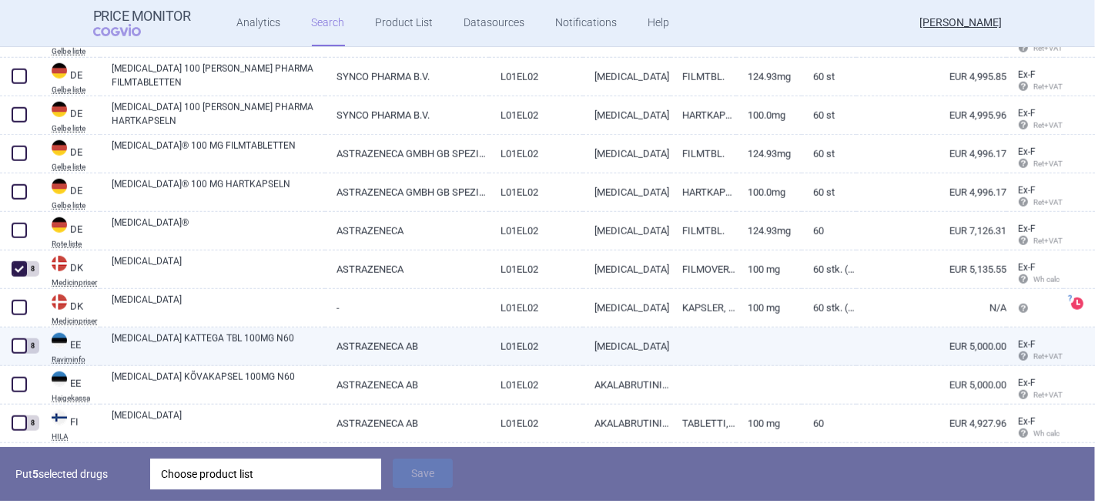
click at [20, 351] on span at bounding box center [19, 345] width 15 height 15
checkbox input "true"
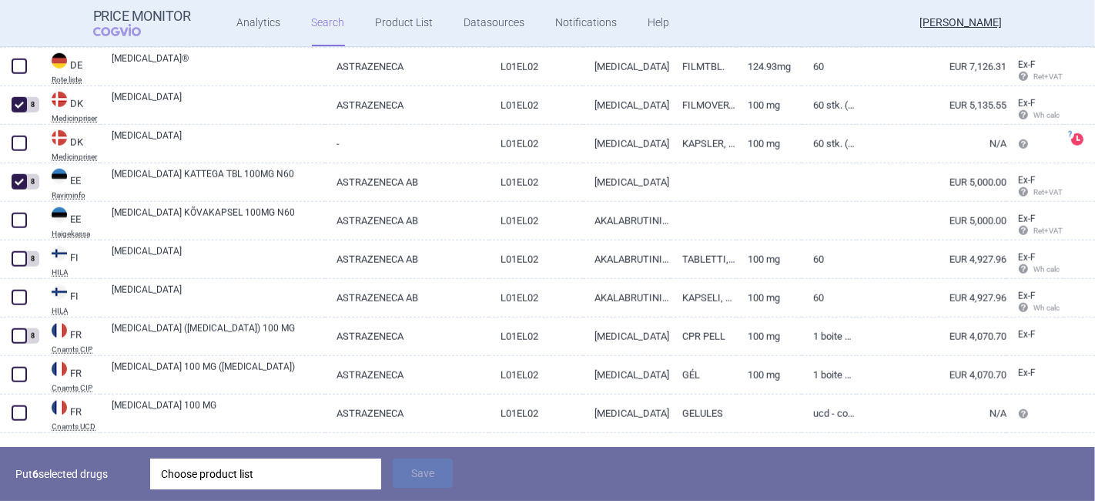
scroll to position [1454, 0]
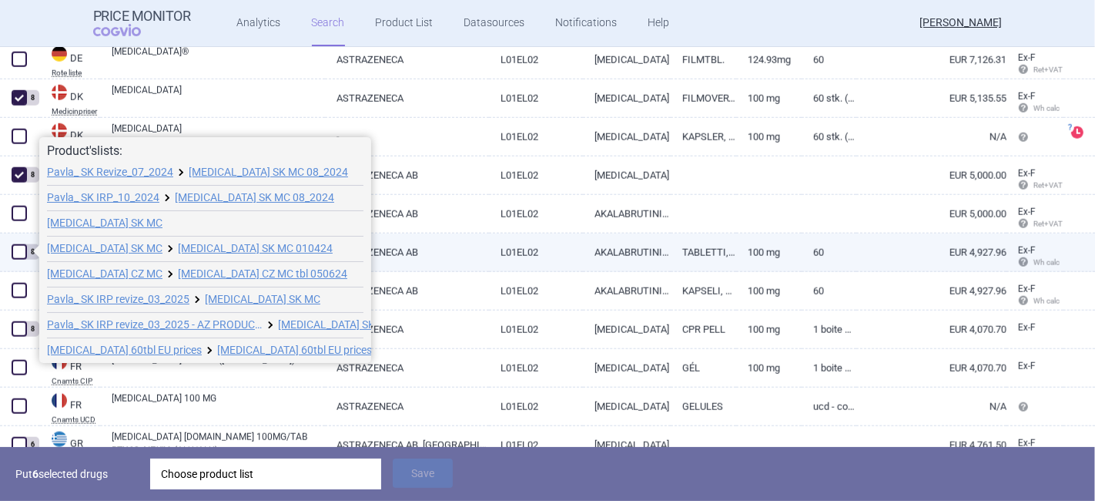
click at [20, 250] on span at bounding box center [19, 251] width 15 height 15
checkbox input "true"
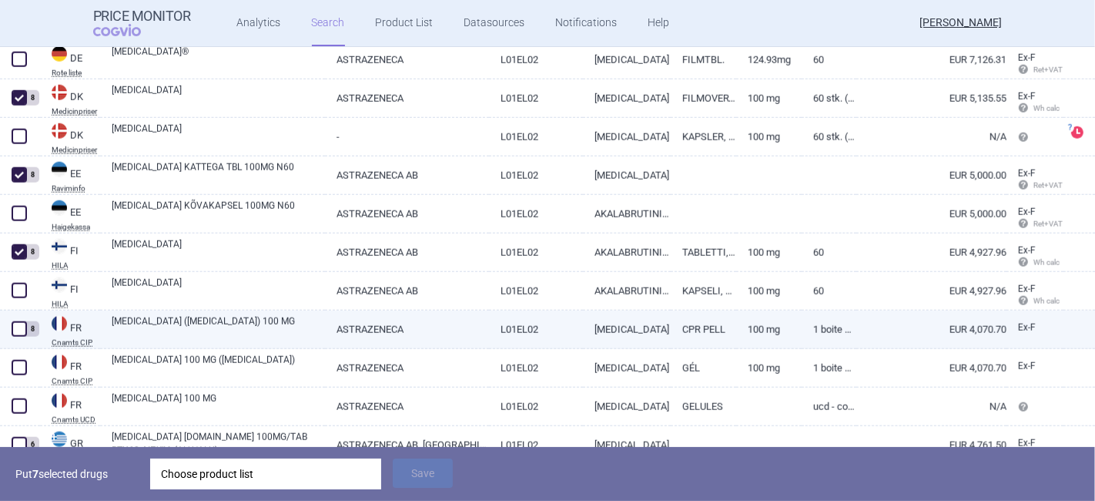
click at [15, 327] on span at bounding box center [19, 328] width 15 height 15
checkbox input "true"
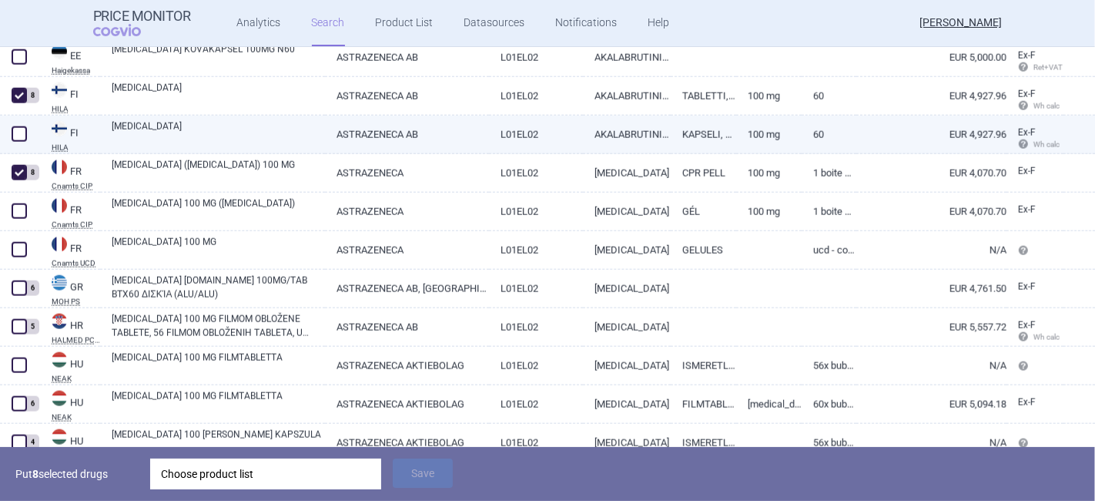
scroll to position [1626, 0]
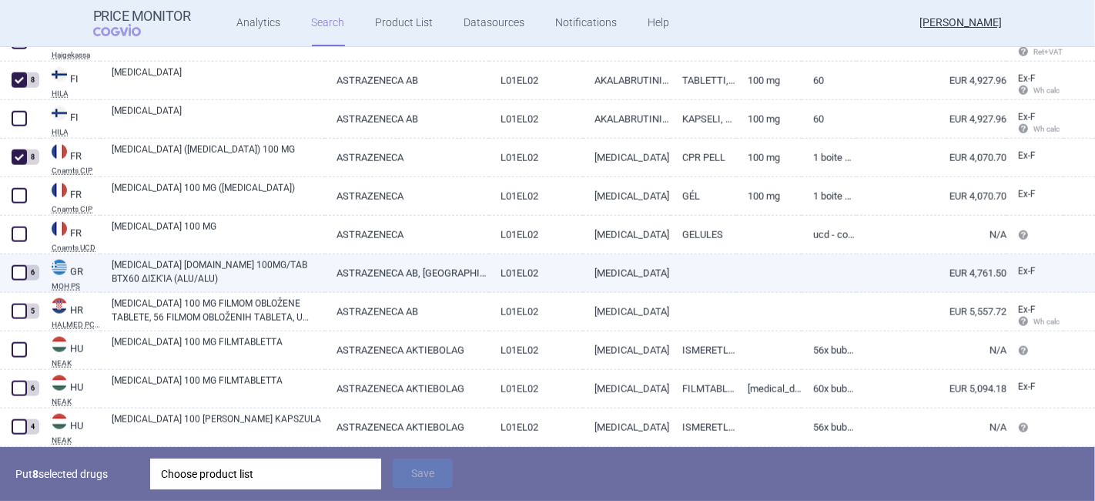
click at [26, 273] on span at bounding box center [19, 272] width 15 height 15
checkbox input "true"
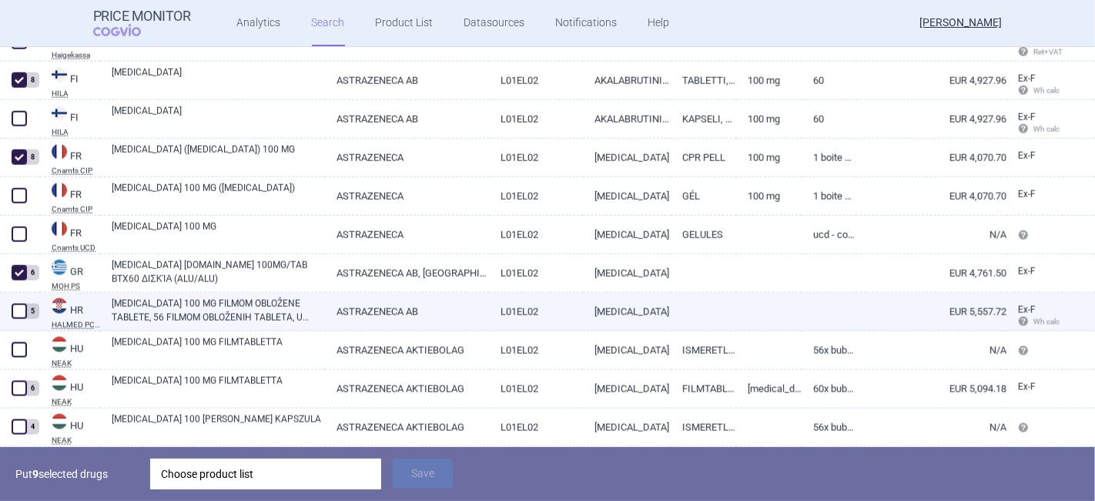
click at [22, 314] on span at bounding box center [19, 311] width 15 height 15
checkbox input "true"
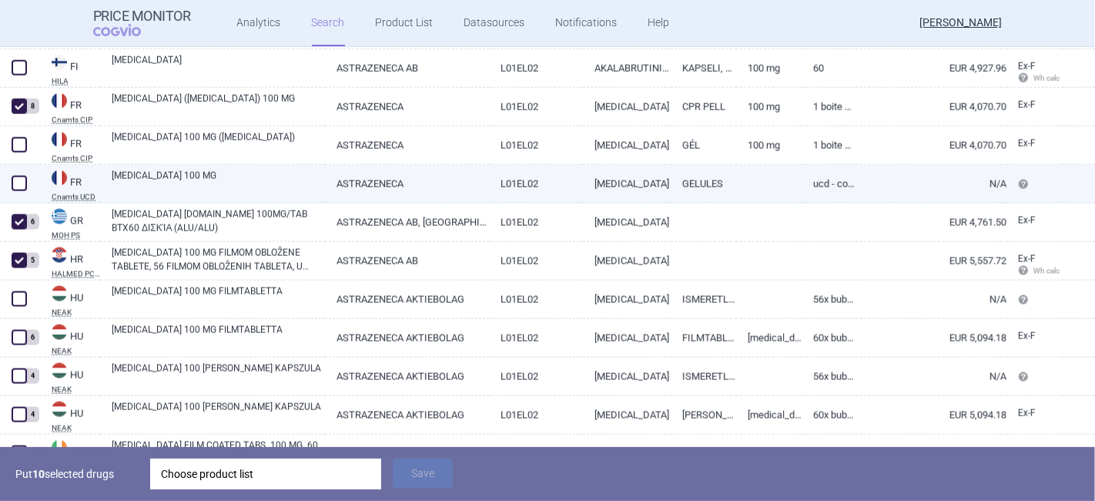
scroll to position [1797, 0]
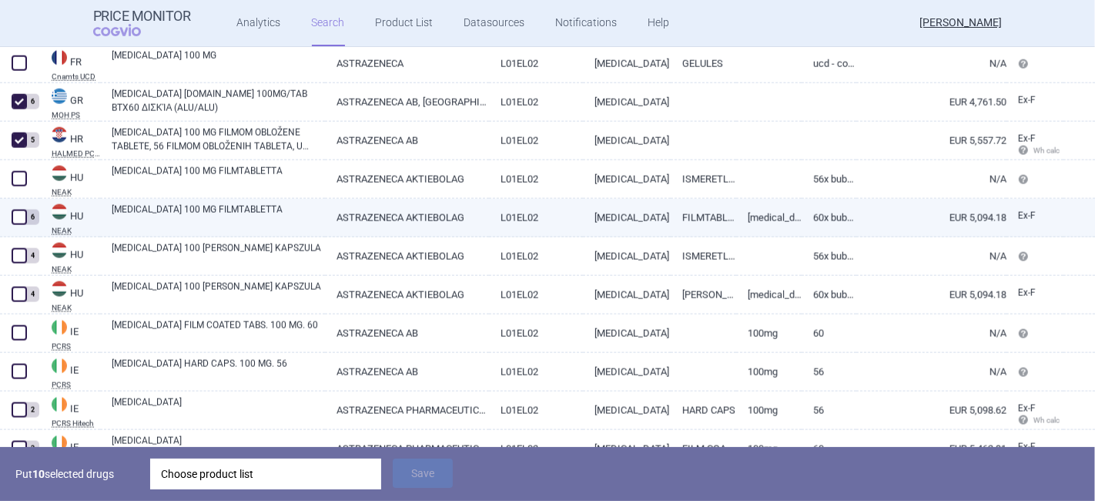
click at [17, 223] on span at bounding box center [19, 217] width 15 height 15
checkbox input "true"
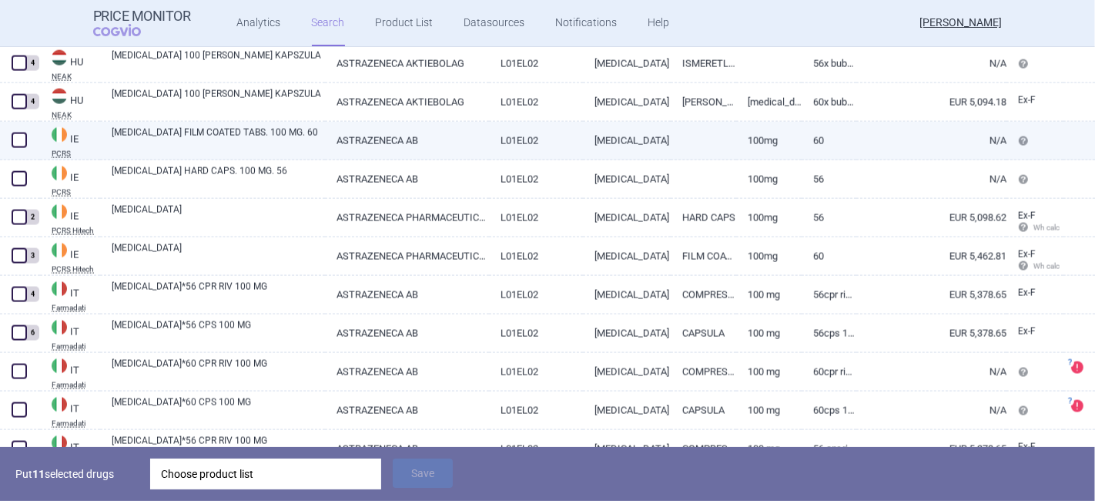
scroll to position [2054, 0]
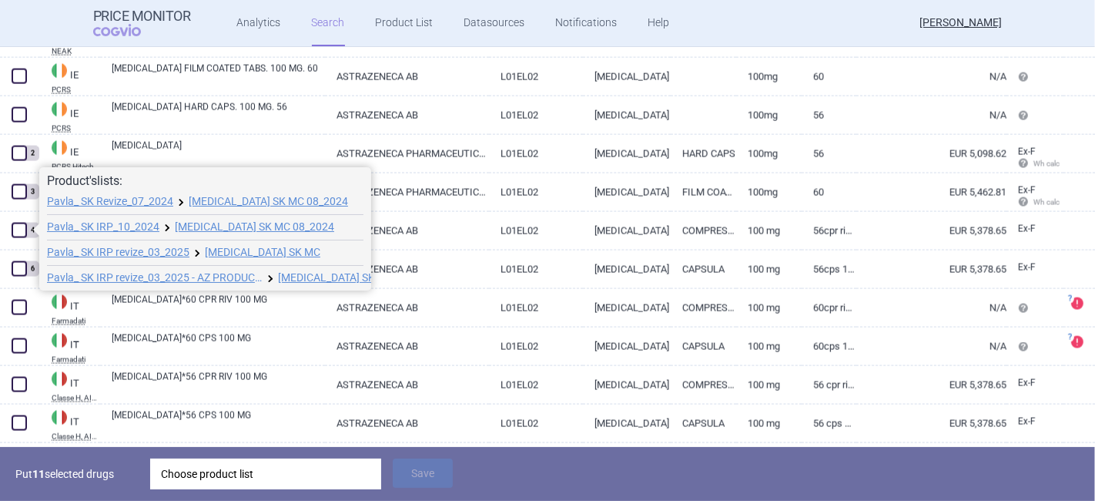
click at [27, 225] on span at bounding box center [33, 229] width 12 height 12
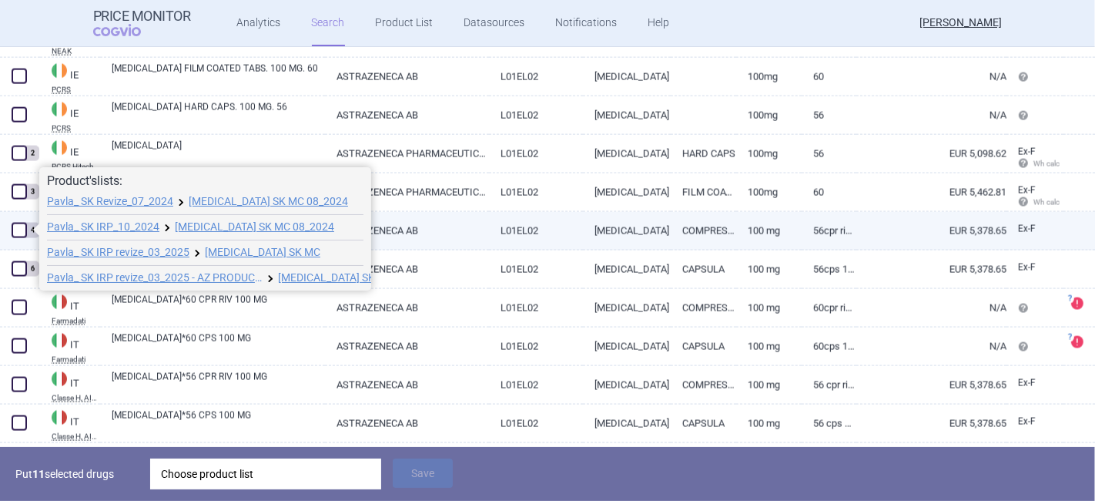
click at [22, 230] on span at bounding box center [19, 230] width 15 height 15
checkbox input "true"
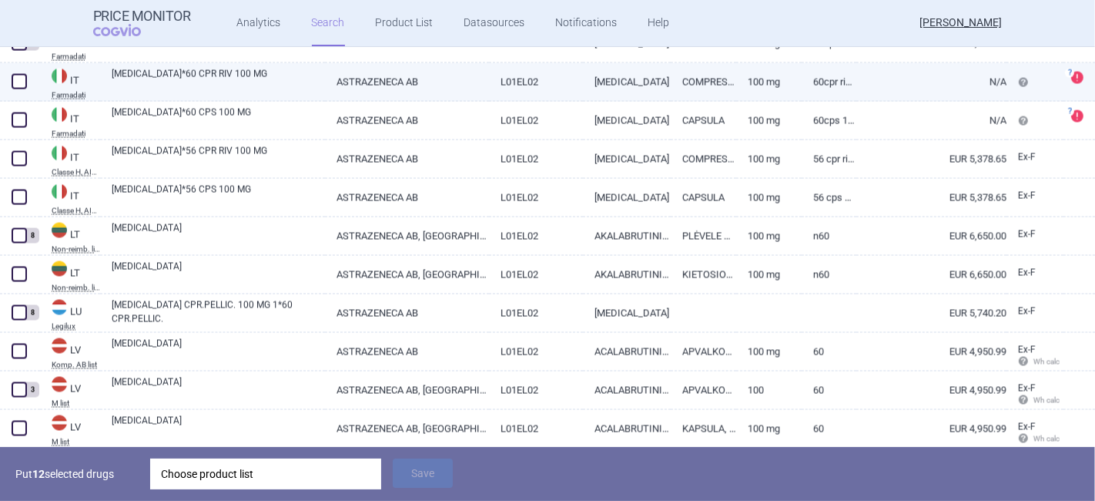
scroll to position [2311, 0]
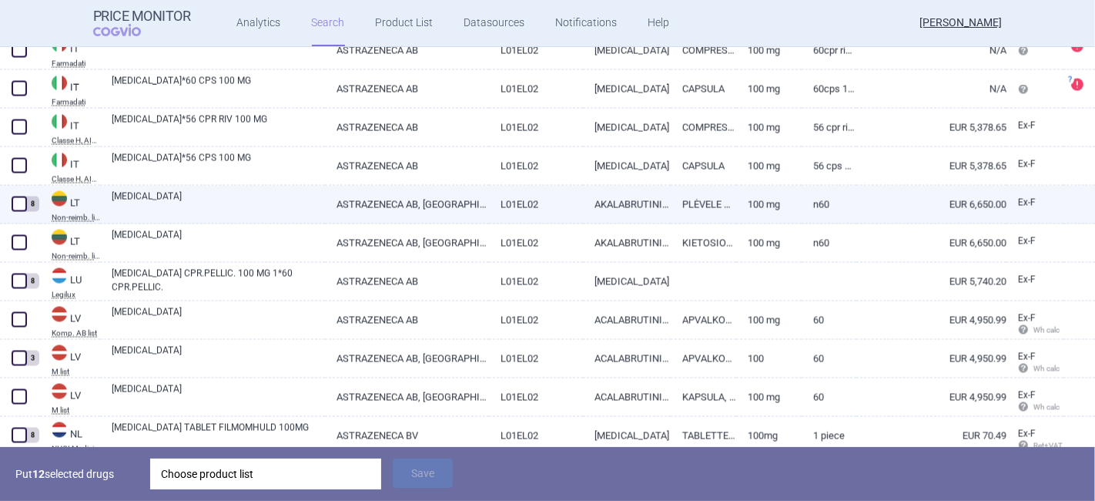
click at [19, 200] on span at bounding box center [19, 203] width 15 height 15
checkbox input "true"
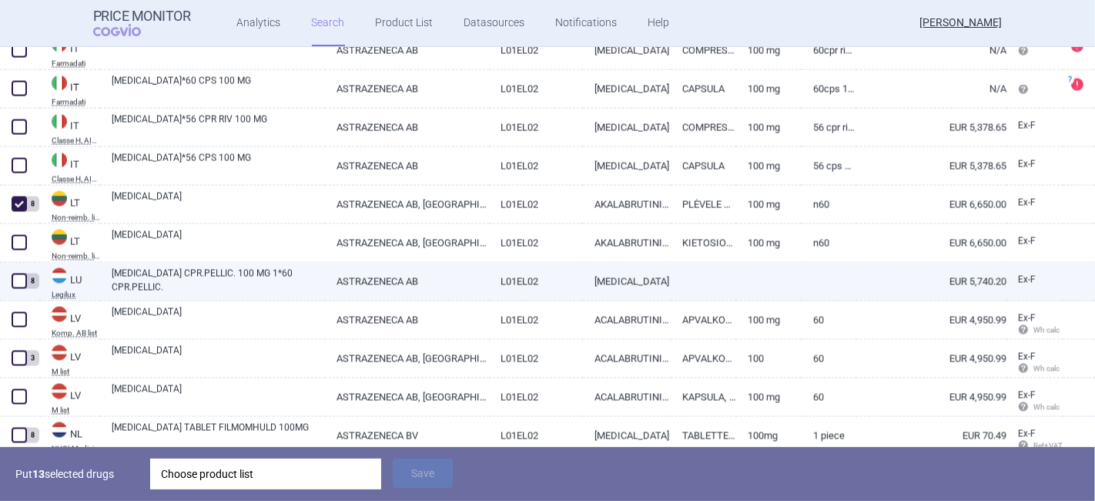
click at [15, 282] on span at bounding box center [19, 280] width 15 height 15
checkbox input "true"
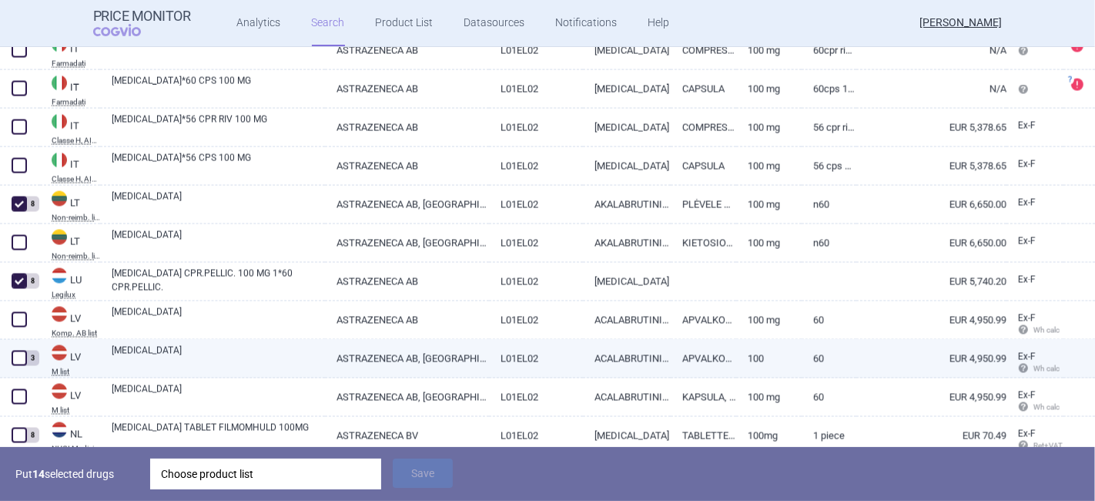
click at [26, 363] on span at bounding box center [19, 358] width 23 height 23
checkbox input "true"
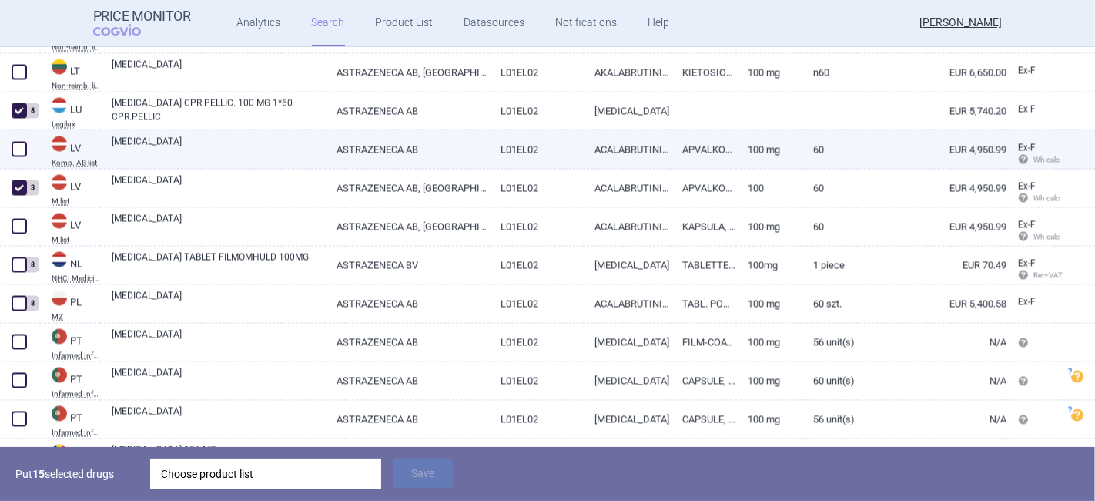
scroll to position [2482, 0]
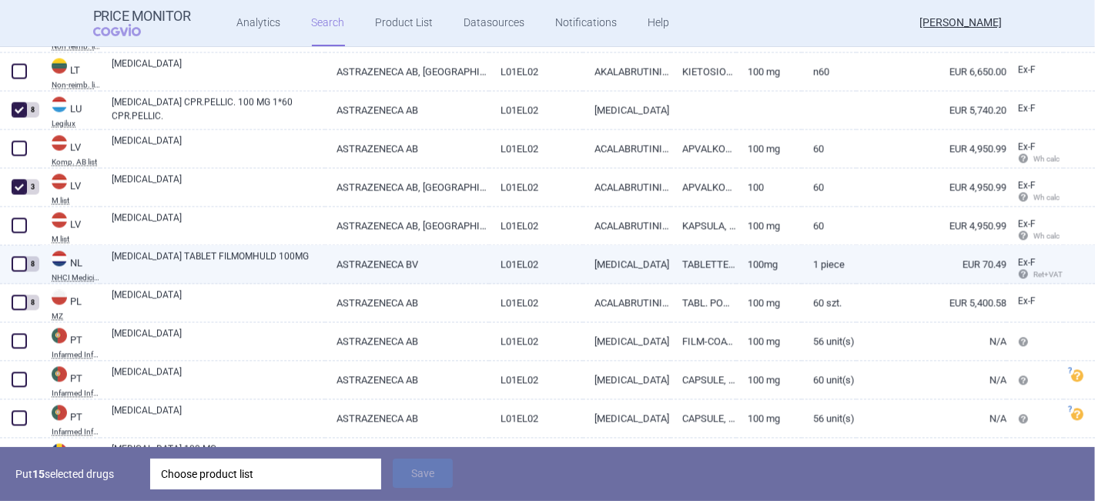
click at [18, 267] on span at bounding box center [19, 264] width 15 height 15
checkbox input "true"
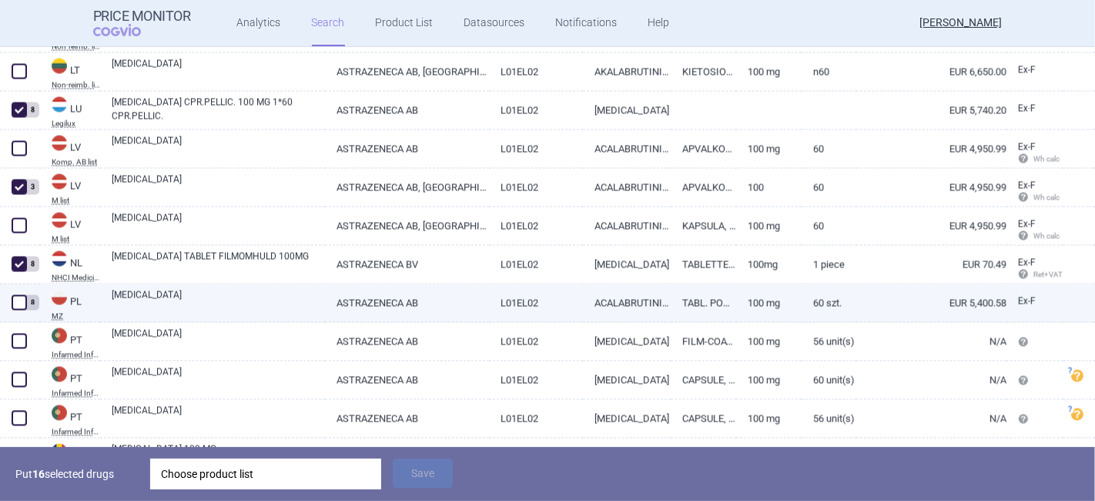
click at [15, 307] on span at bounding box center [19, 302] width 15 height 15
checkbox input "true"
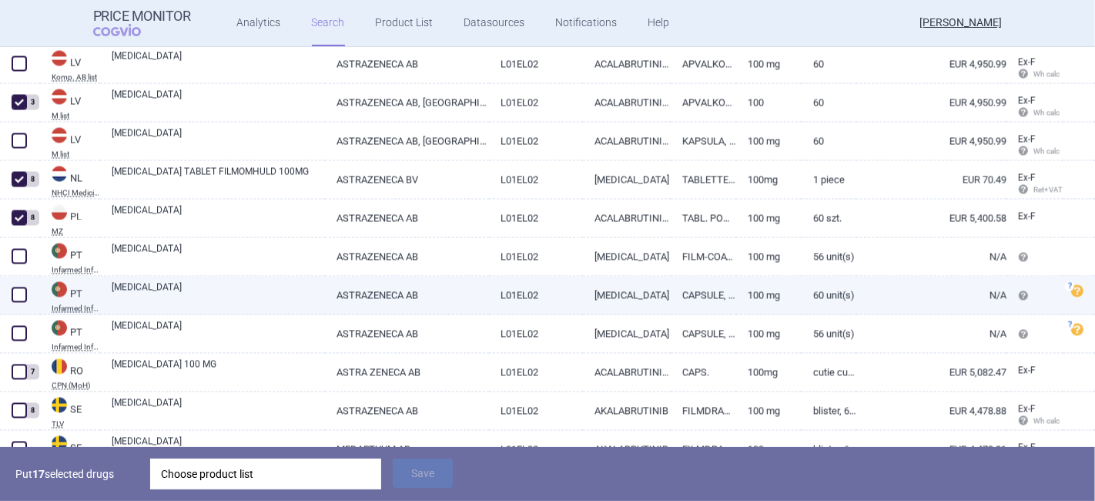
scroll to position [2653, 0]
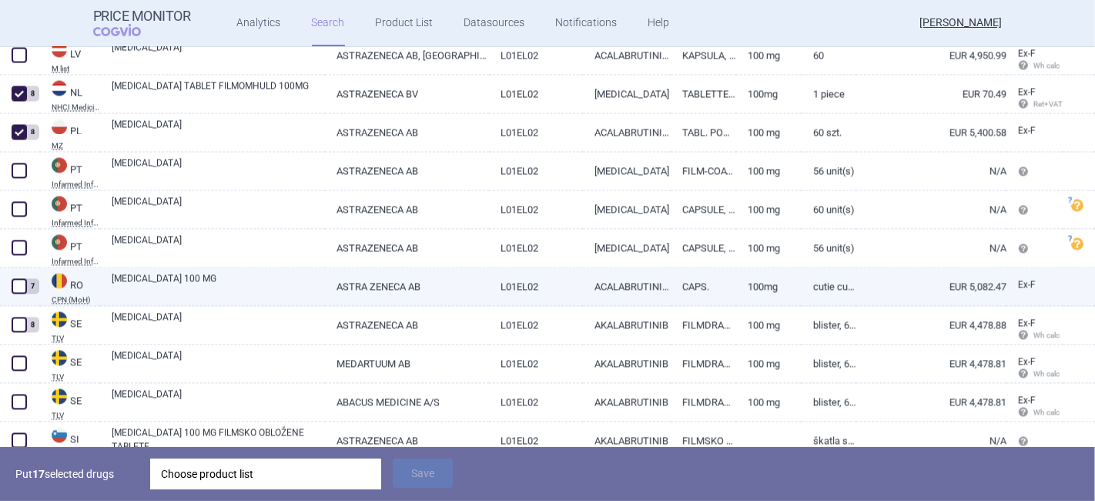
click at [18, 279] on span at bounding box center [19, 285] width 15 height 15
checkbox input "true"
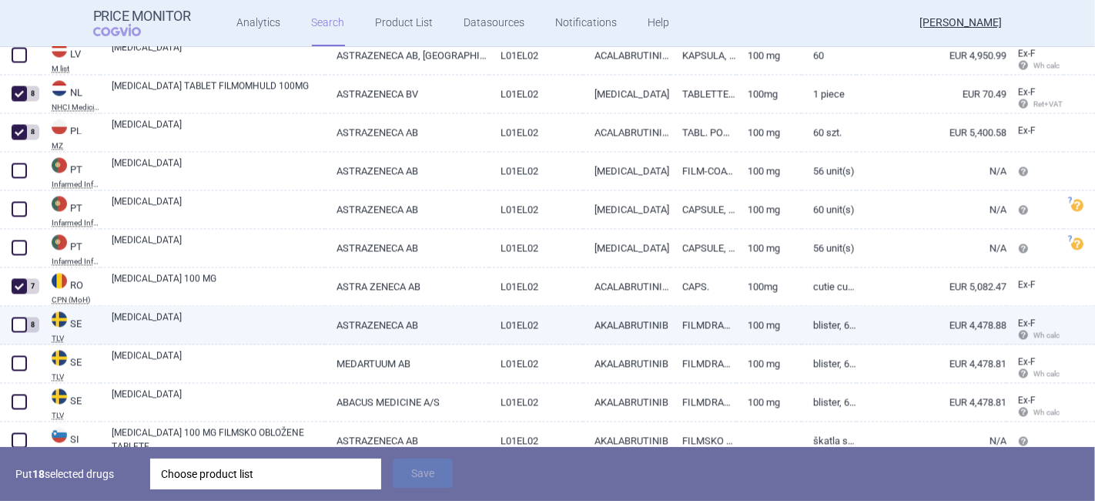
click at [17, 320] on span at bounding box center [19, 324] width 15 height 15
checkbox input "true"
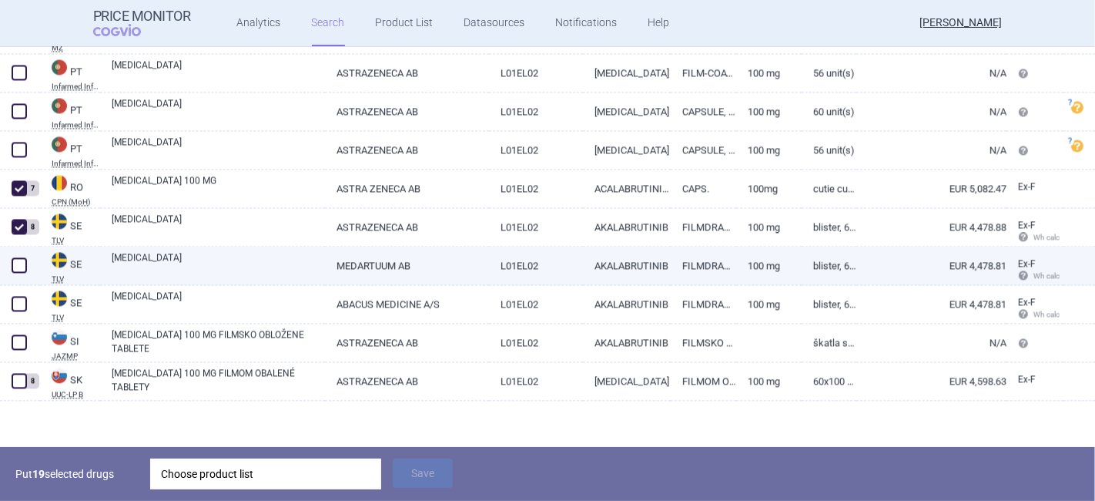
scroll to position [2754, 0]
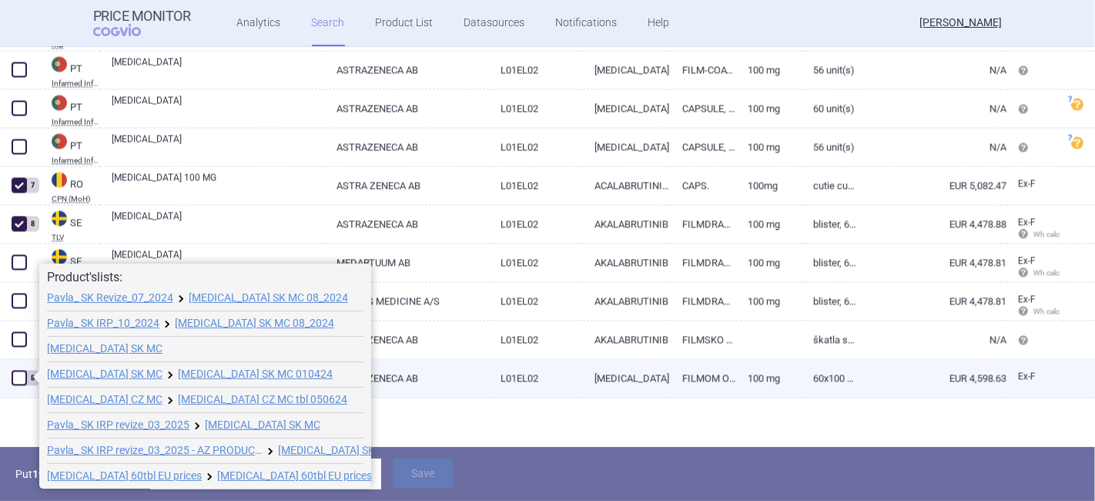
click at [15, 374] on span at bounding box center [19, 377] width 15 height 15
checkbox input "true"
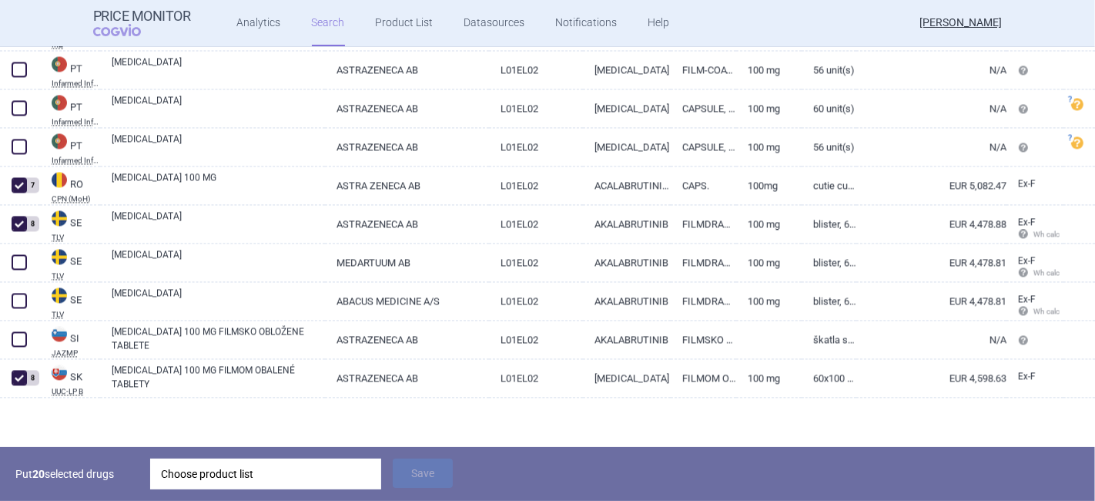
click at [203, 478] on div "Choose product list" at bounding box center [266, 473] width 210 height 31
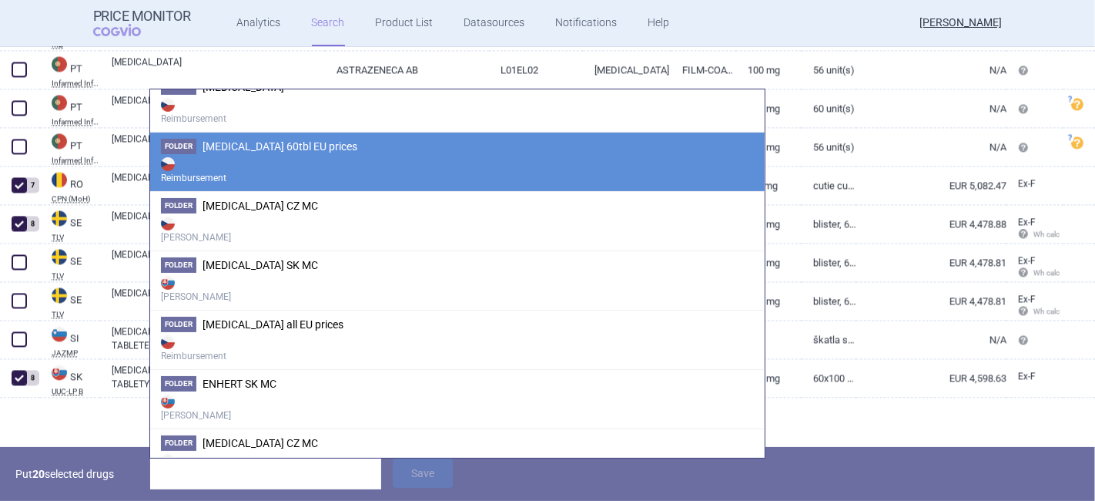
scroll to position [513, 0]
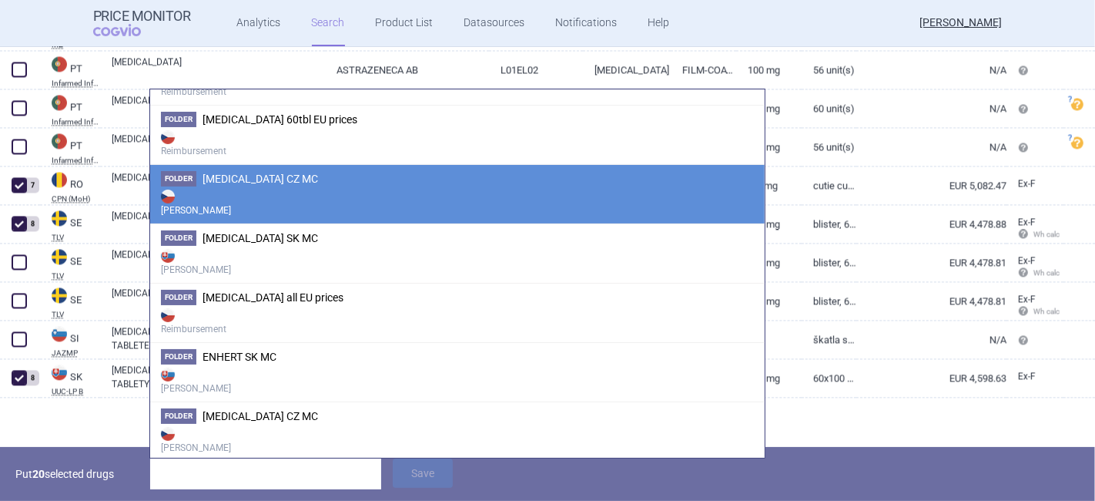
click at [262, 194] on strong "[PERSON_NAME]" at bounding box center [457, 201] width 593 height 31
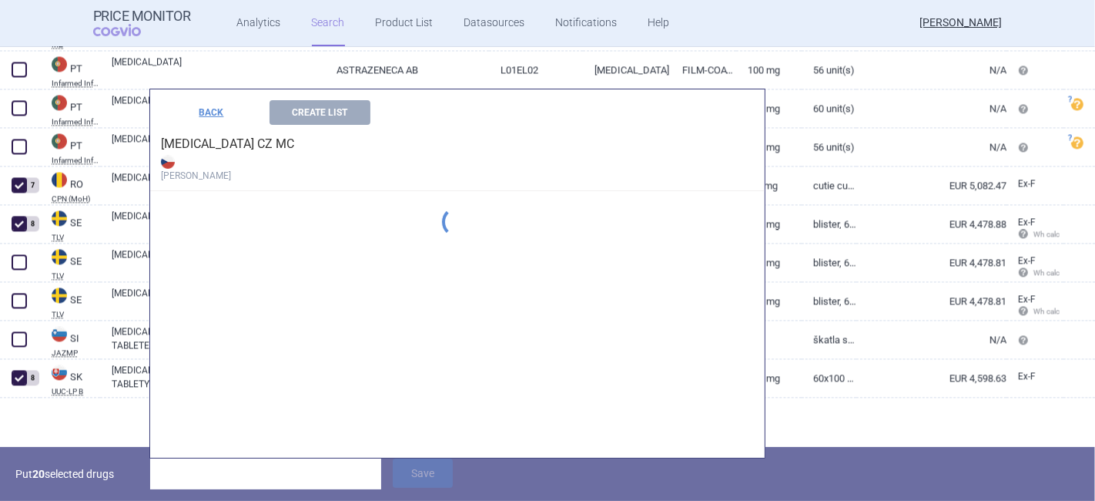
scroll to position [276, 0]
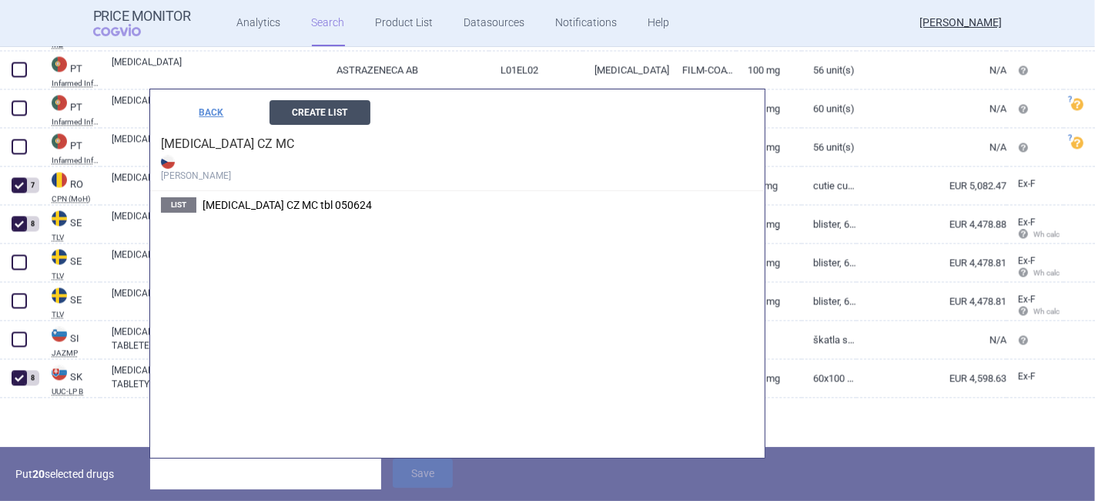
click at [283, 116] on button "Create List" at bounding box center [320, 112] width 101 height 25
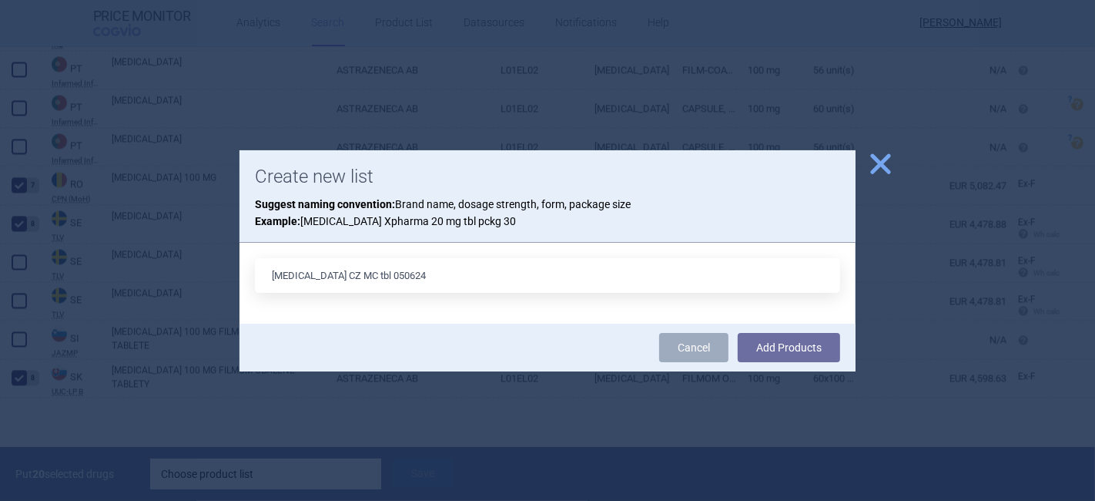
drag, startPoint x: 412, startPoint y: 276, endPoint x: 367, endPoint y: 271, distance: 44.9
click at [367, 271] on input "[MEDICAL_DATA] CZ MC tbl 050624" at bounding box center [547, 275] width 585 height 35
type input "[MEDICAL_DATA] CZ MC tbl 180825"
click at [803, 354] on button "Add Products" at bounding box center [789, 347] width 102 height 29
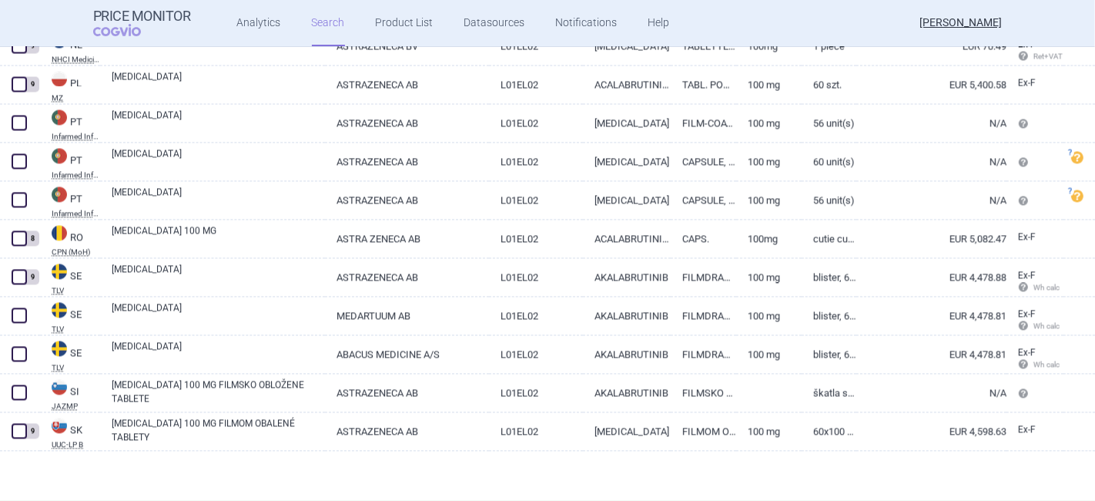
scroll to position [2700, 0]
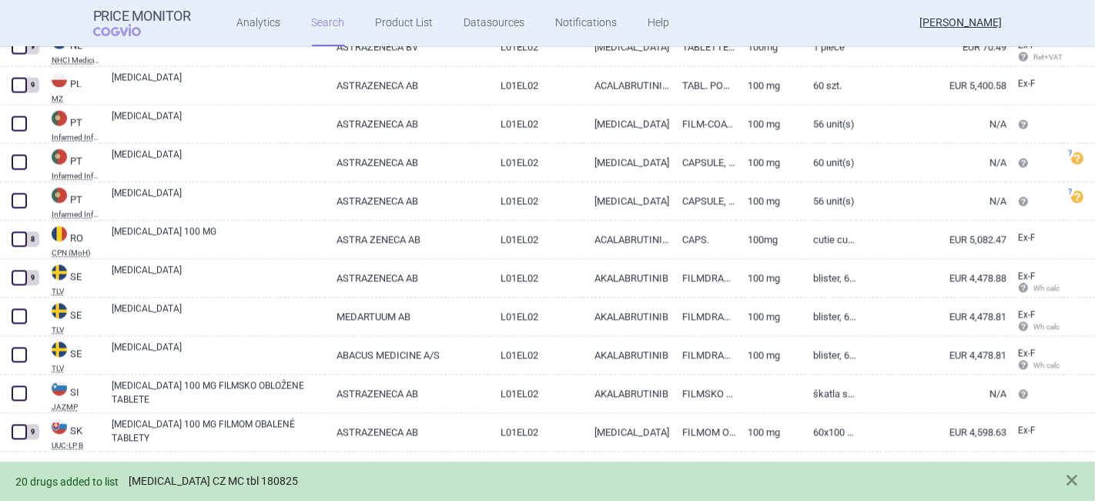
click at [203, 484] on link "[MEDICAL_DATA] CZ MC tbl 180825" at bounding box center [213, 481] width 169 height 13
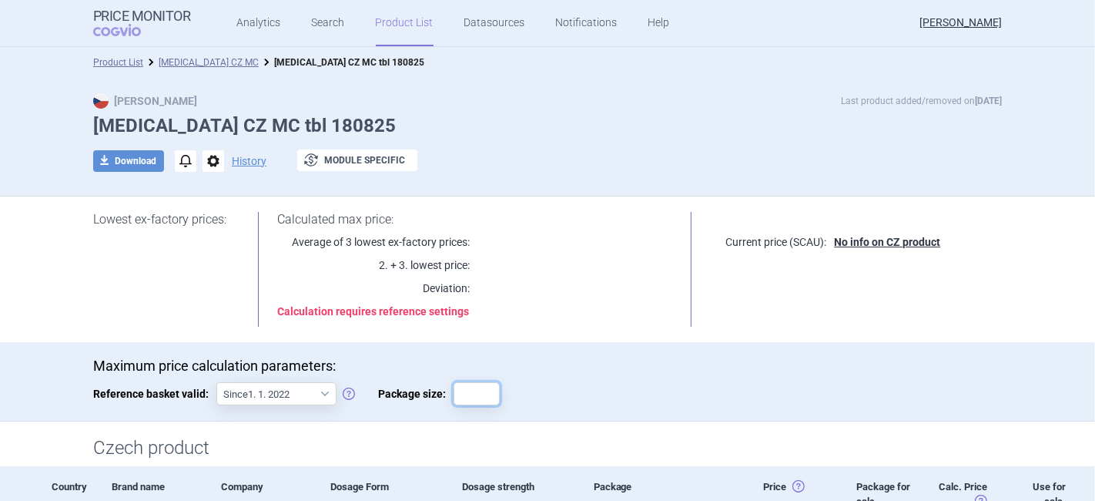
click at [474, 384] on input "Package size:" at bounding box center [477, 393] width 46 height 23
type input "1"
click at [465, 394] on input "1" at bounding box center [477, 393] width 46 height 23
type input "60"
click at [573, 389] on div "Saving…" at bounding box center [561, 393] width 77 height 23
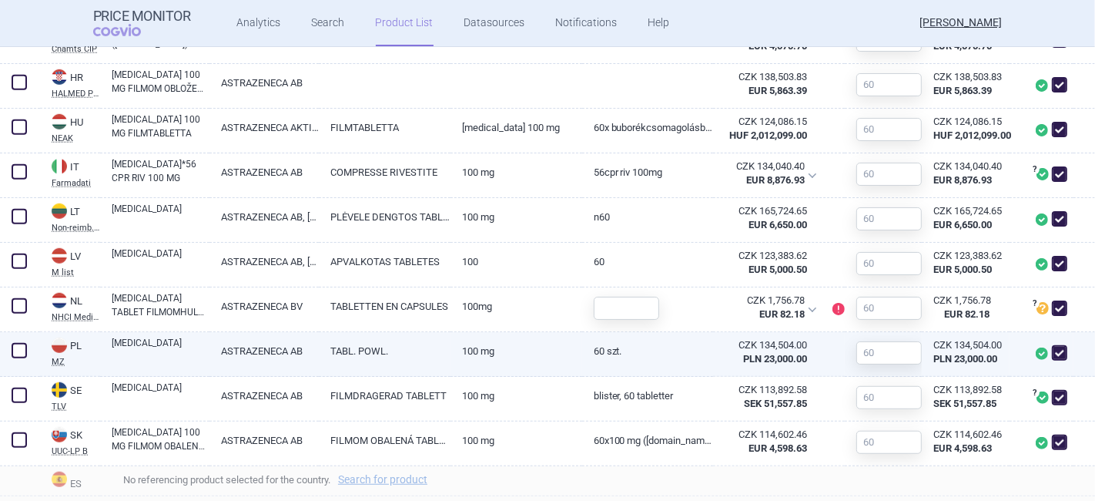
scroll to position [856, 0]
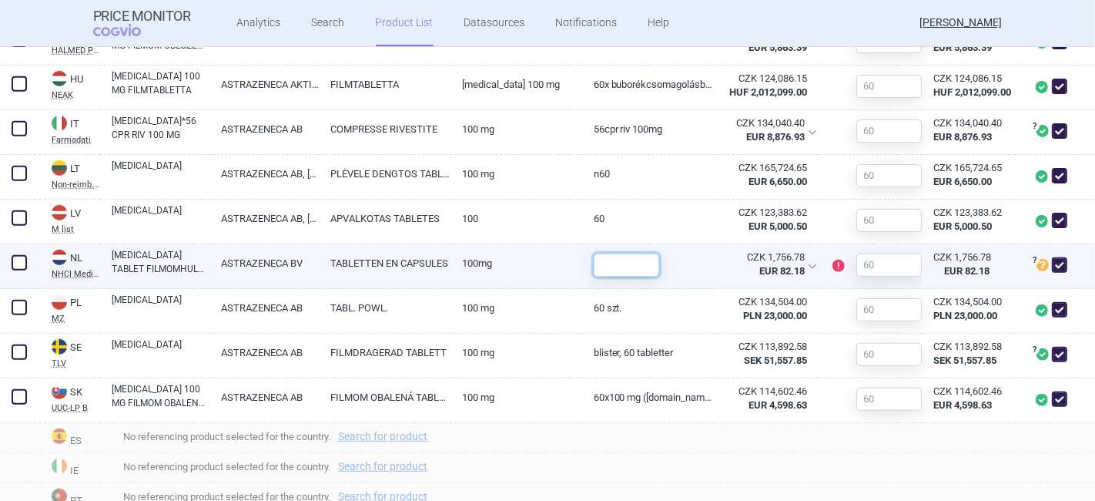
click at [609, 265] on input "text" at bounding box center [626, 264] width 65 height 23
type input "56"
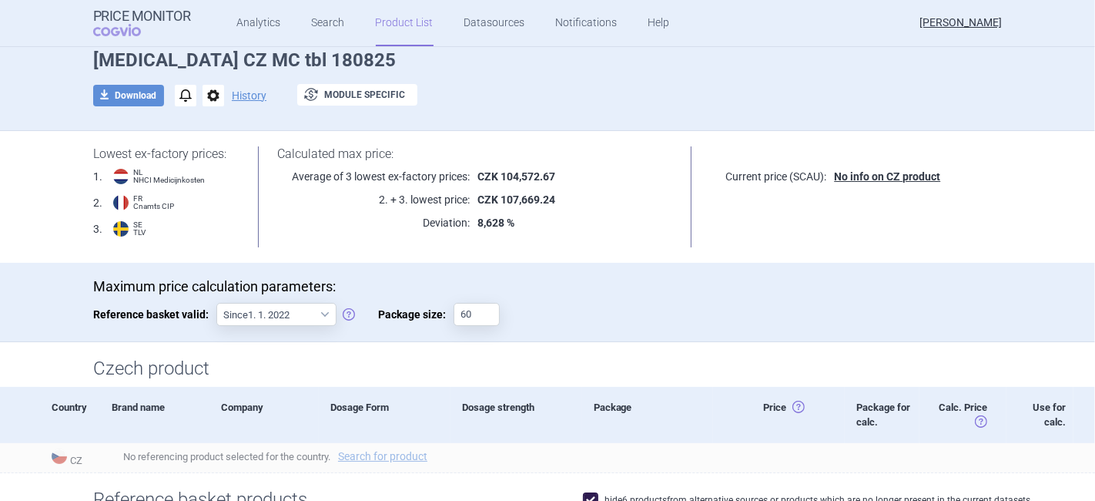
scroll to position [0, 0]
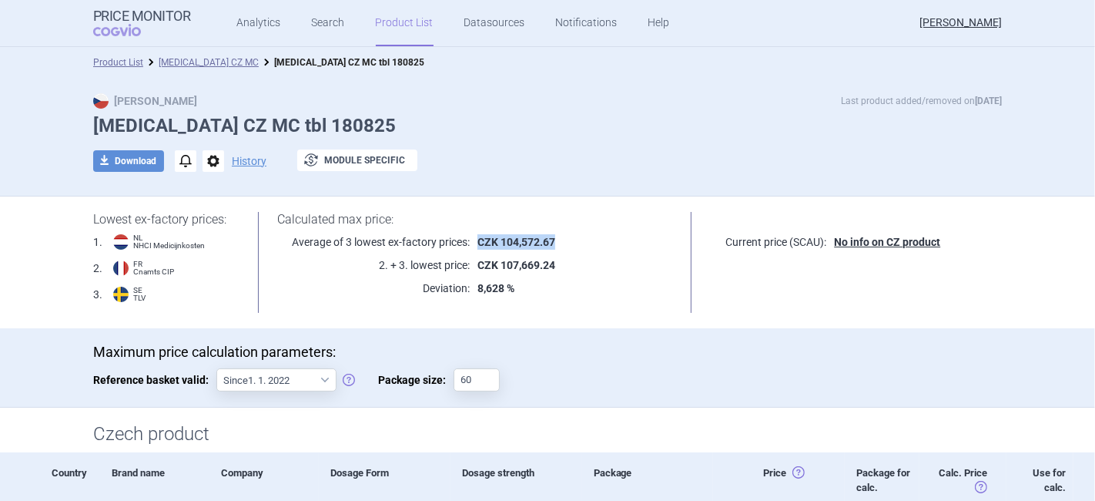
drag, startPoint x: 559, startPoint y: 237, endPoint x: 463, endPoint y: 239, distance: 96.3
click at [470, 239] on p "CZK 104,572.67" at bounding box center [571, 241] width 203 height 15
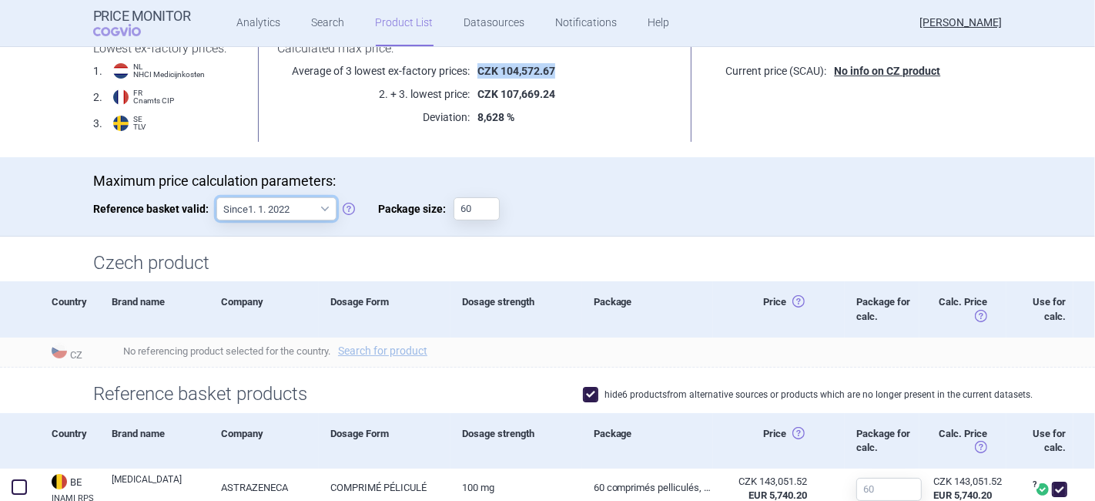
click at [281, 202] on select "Since 1. 1. 2022 Since 1. 2. 2020 Since 1. 1. 2018 Since 1. 4. 2012" at bounding box center [276, 208] width 120 height 23
click at [216, 197] on select "Since 1. 1. 2022 Since 1. 2. 2020 Since 1. 1. 2018 Since 1. 4. 2012" at bounding box center [276, 208] width 120 height 23
click at [642, 198] on div "Maximum price calculation parameters: Reference basket valid: Since 1. 1. 2022 …" at bounding box center [547, 204] width 909 height 63
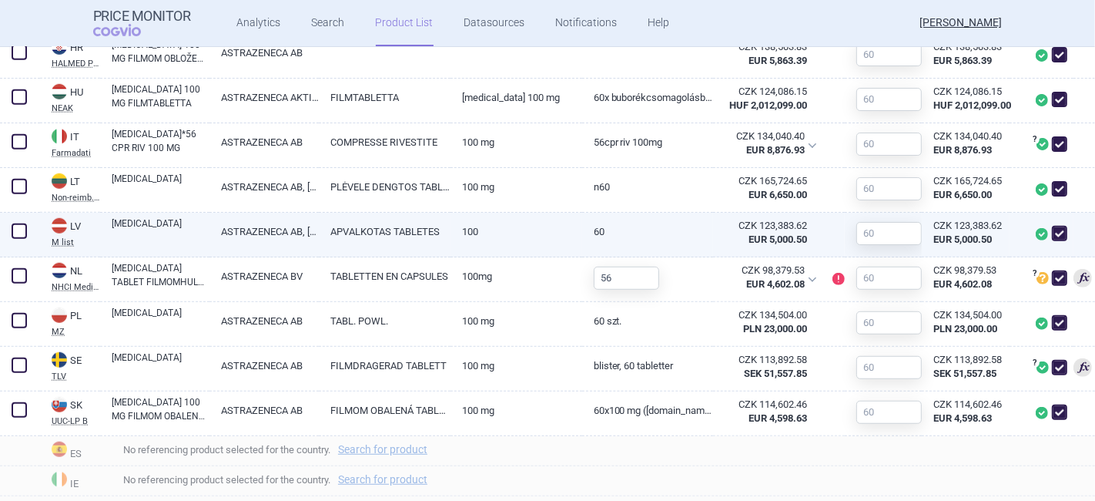
scroll to position [856, 0]
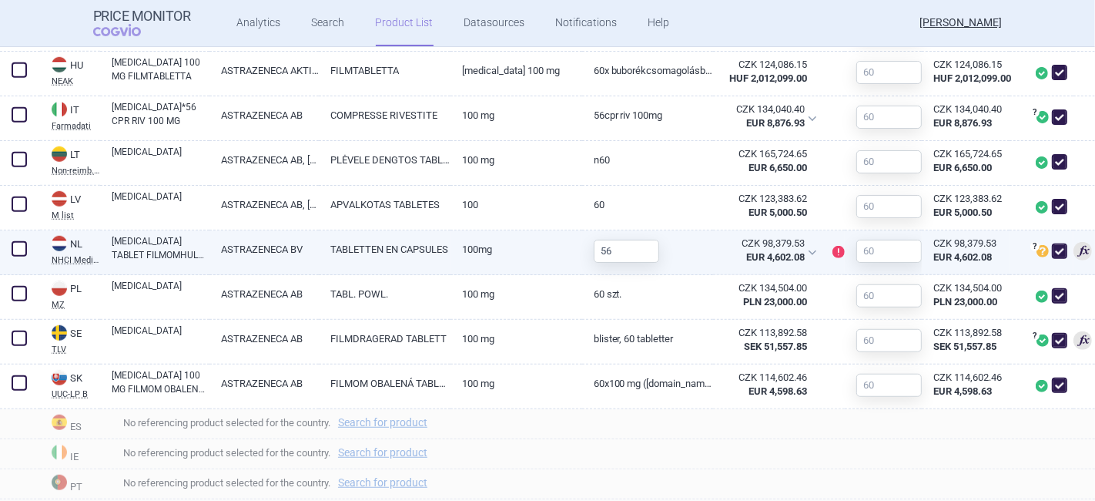
click at [691, 257] on div "56" at bounding box center [648, 252] width 132 height 45
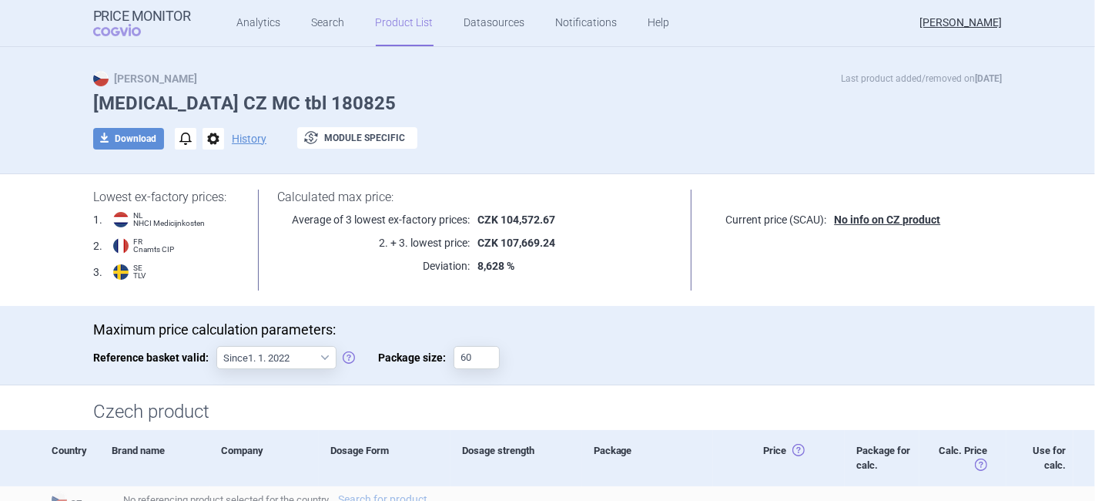
scroll to position [0, 0]
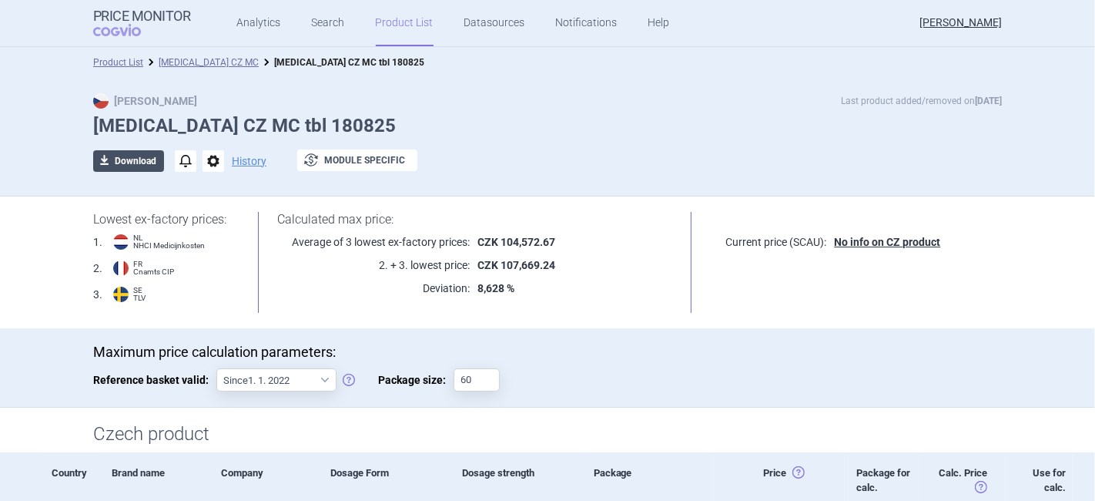
click at [135, 158] on button "download Download" at bounding box center [128, 161] width 71 height 22
select select "EUR"
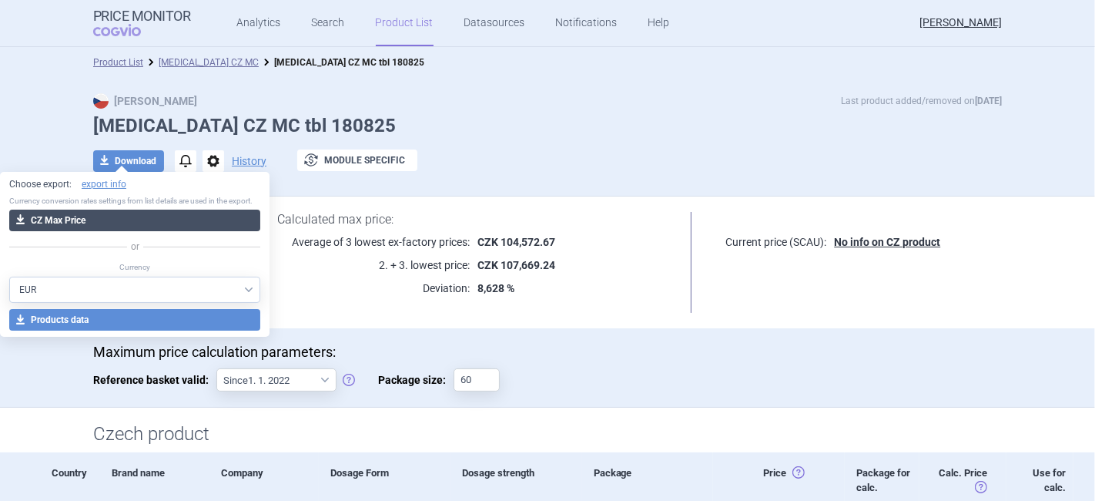
click at [112, 219] on button "download CZ Max Price" at bounding box center [134, 221] width 251 height 22
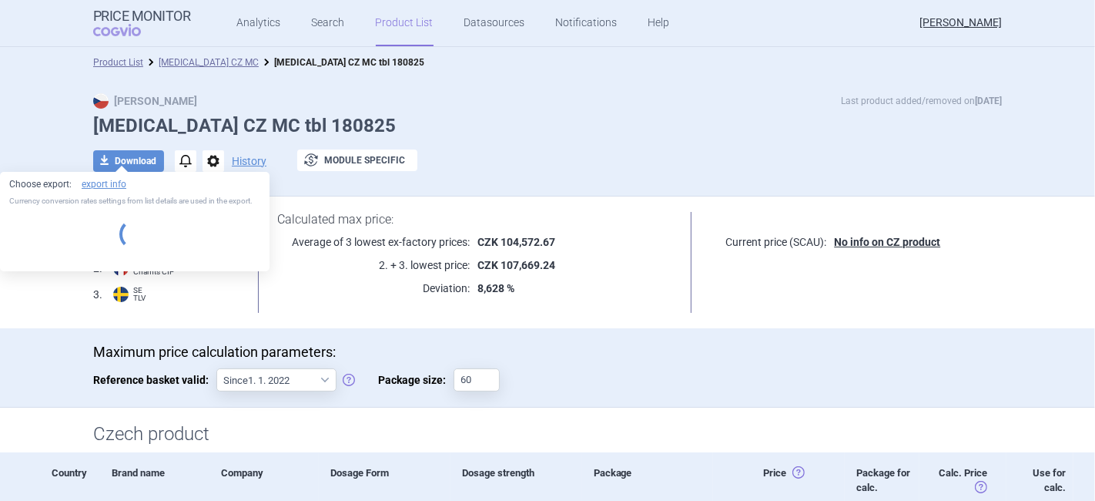
select select "EUR"
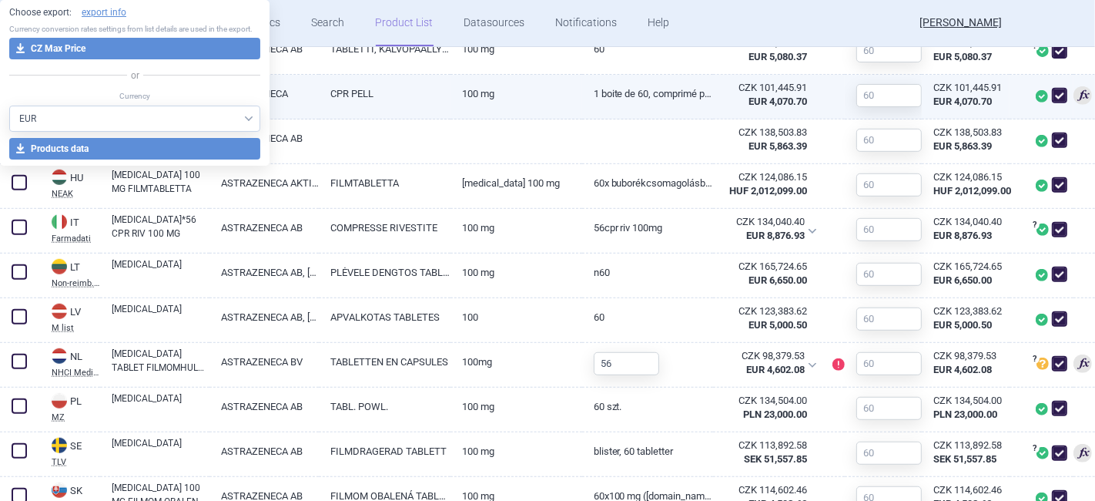
scroll to position [770, 0]
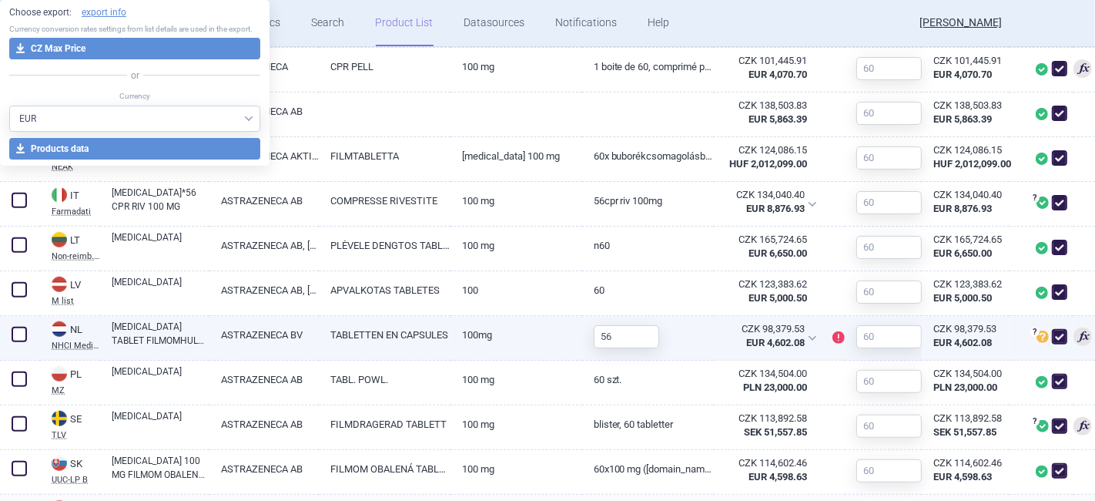
click at [292, 327] on link "ASTRAZENECA BV" at bounding box center [264, 335] width 109 height 38
select select "EUR"
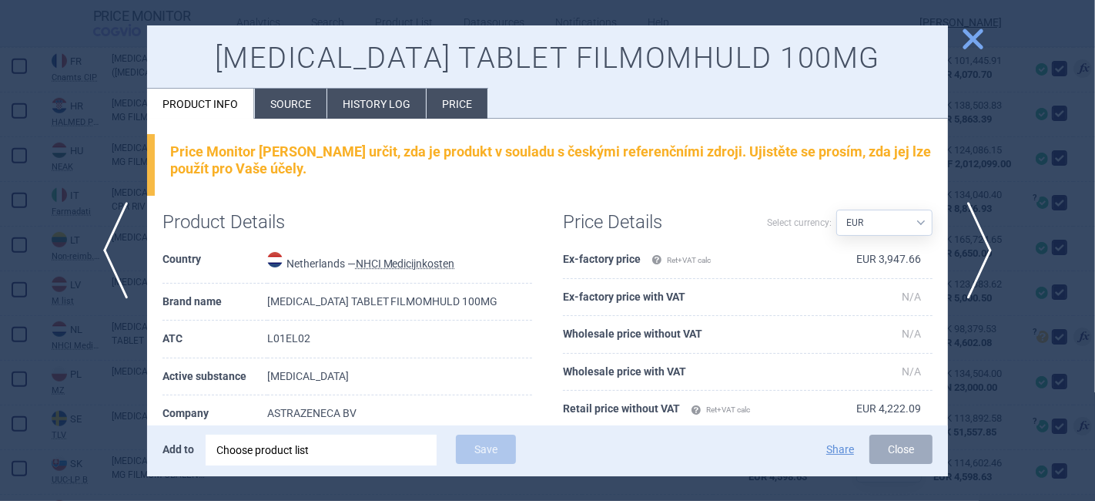
click at [349, 99] on li "History log" at bounding box center [376, 104] width 99 height 30
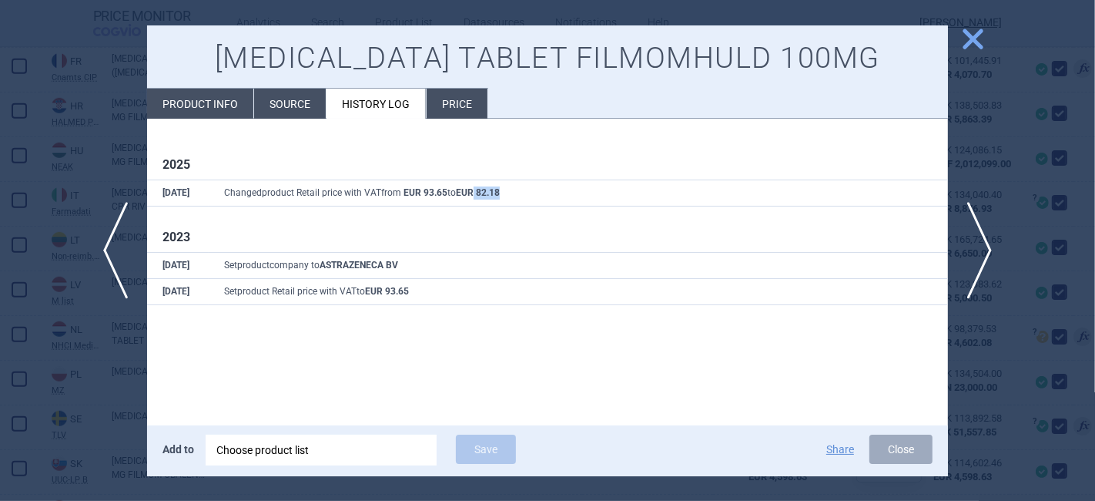
drag, startPoint x: 477, startPoint y: 190, endPoint x: 520, endPoint y: 192, distance: 43.2
click at [520, 192] on td "Changed product Retail price with VAT from EUR 93.65 to EUR 82.18" at bounding box center [579, 193] width 740 height 26
